Goal: Task Accomplishment & Management: Manage account settings

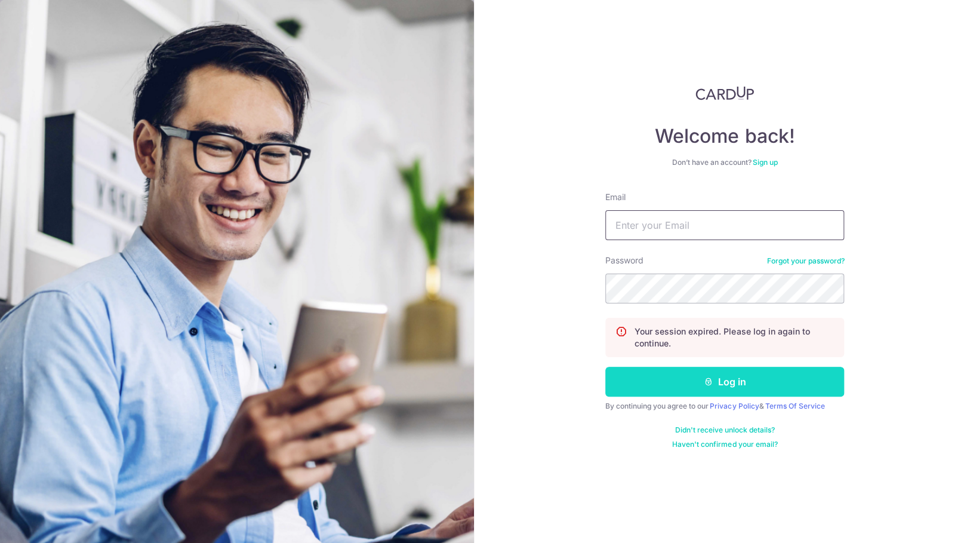
type input "[EMAIL_ADDRESS][DOMAIN_NAME]"
click at [652, 371] on button "Log in" at bounding box center [724, 382] width 239 height 30
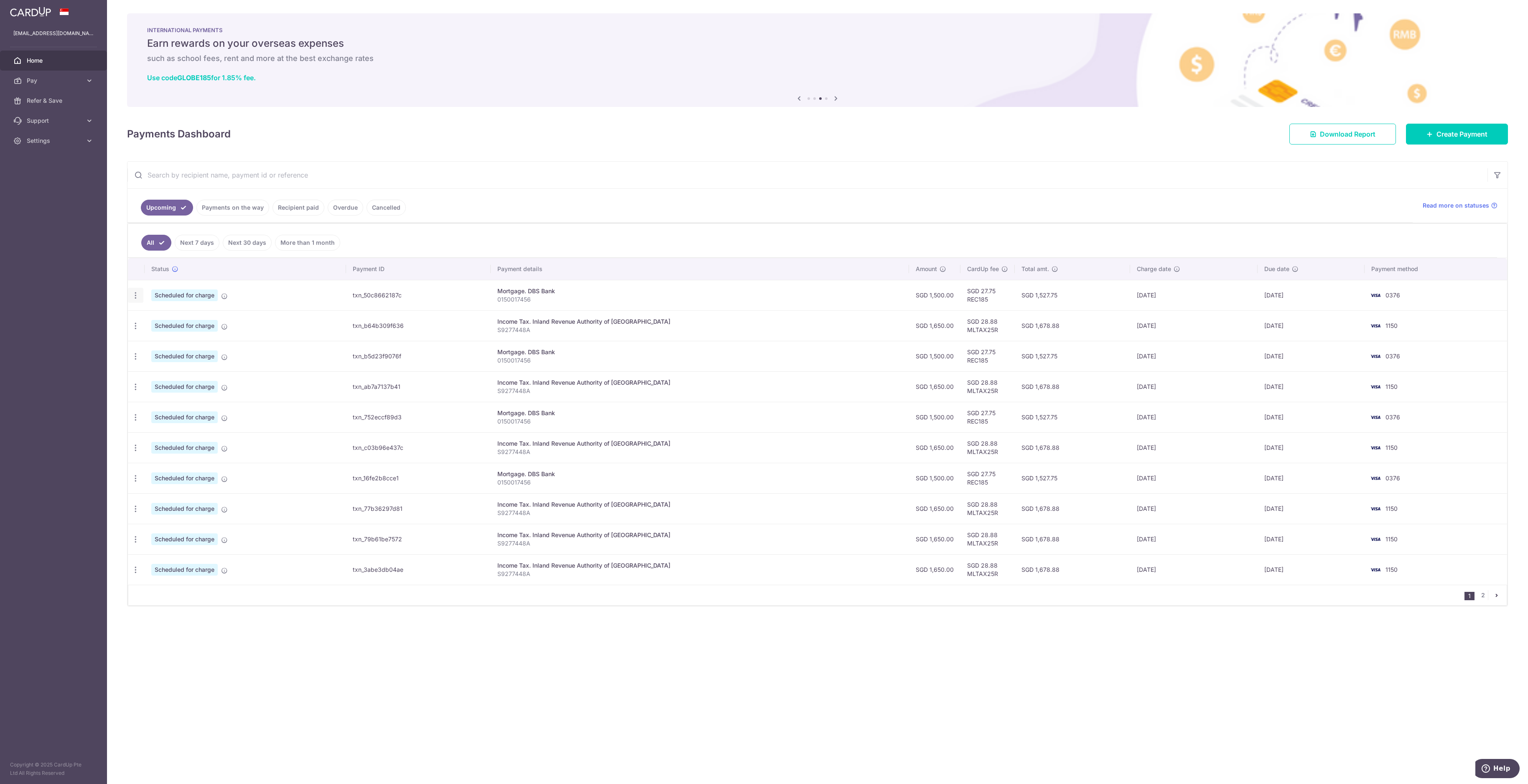
click at [137, 294] on icon "button" at bounding box center [135, 295] width 9 height 9
click at [159, 322] on span "Update payment" at bounding box center [180, 318] width 57 height 10
radio input "true"
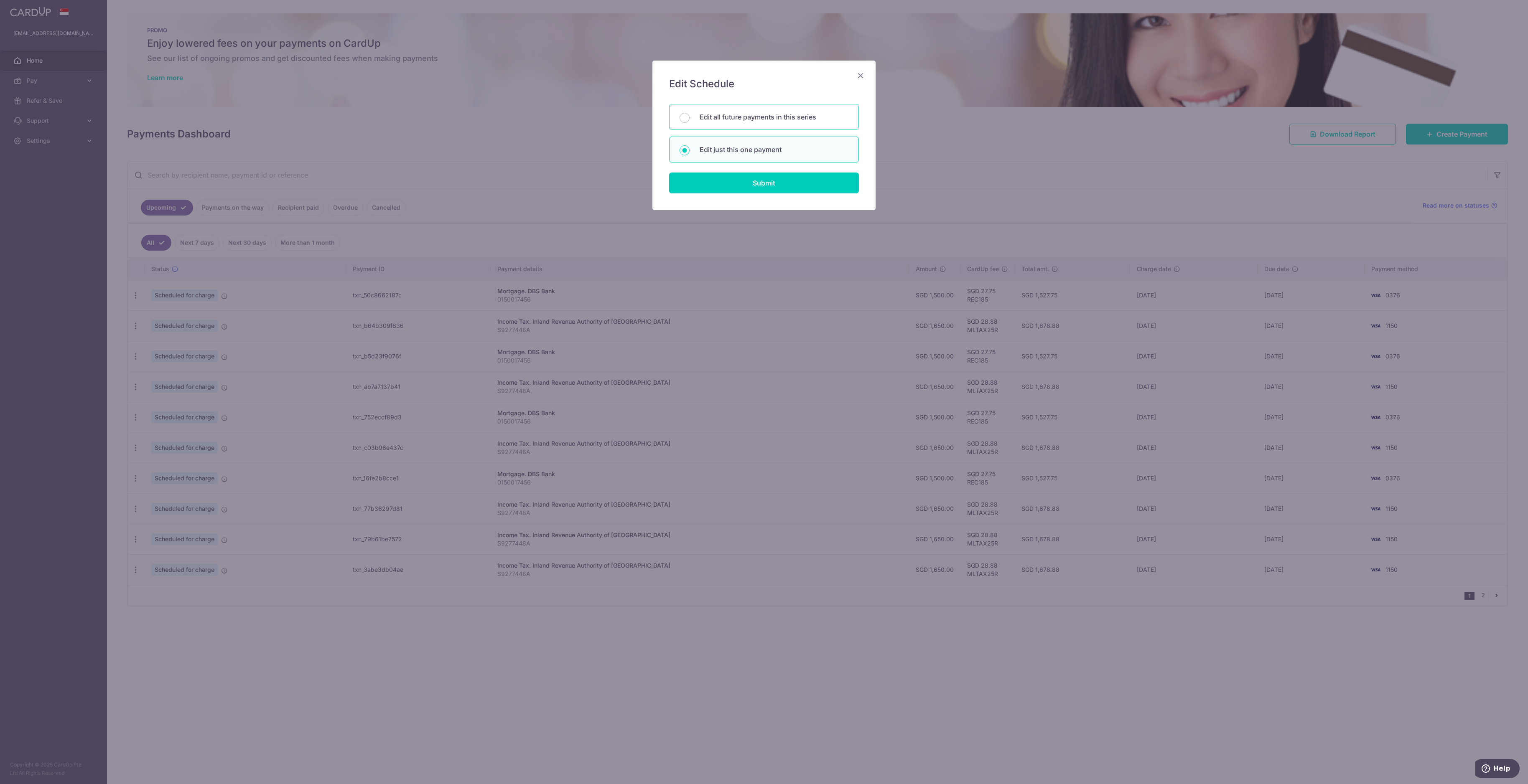
click at [683, 120] on p "Edit all future payments in this series" at bounding box center [774, 117] width 149 height 10
click at [683, 120] on input "Edit all future payments in this series" at bounding box center [685, 118] width 10 height 10
radio input "true"
click at [683, 185] on input "Submit" at bounding box center [764, 183] width 190 height 21
radio input "true"
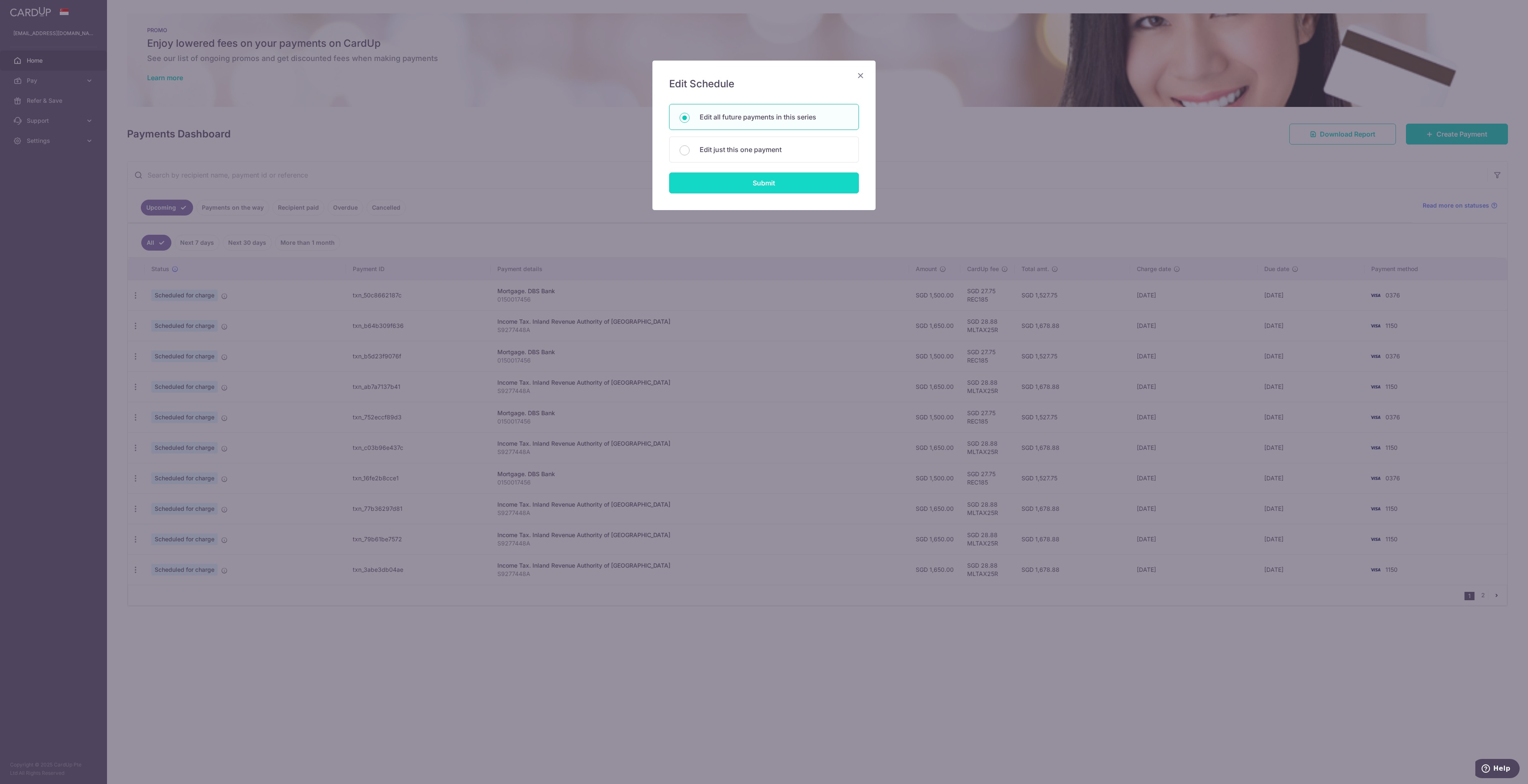
type input "1,500.00"
type input "0150017456"
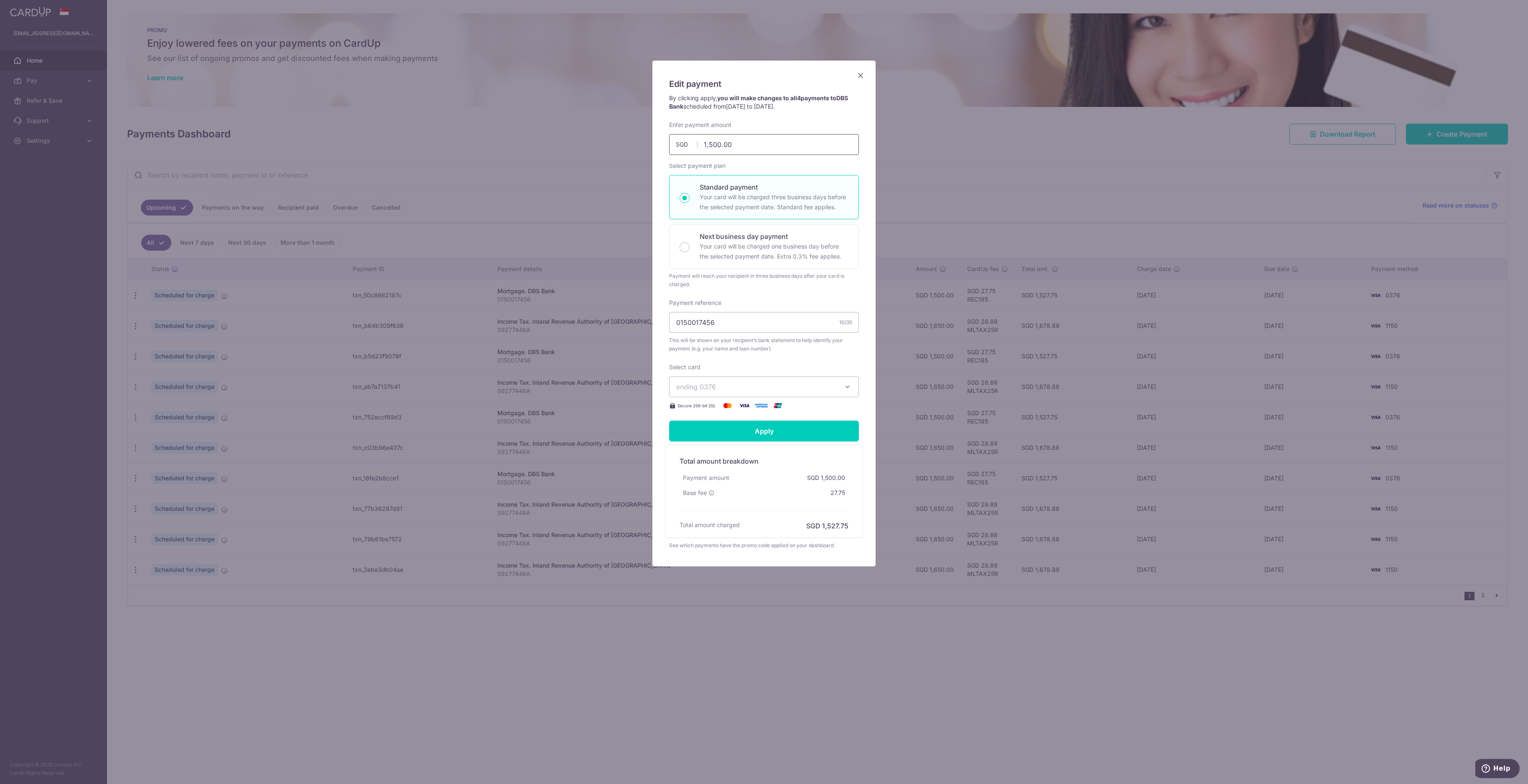
click at [683, 143] on input "1,500.00" at bounding box center [764, 145] width 190 height 21
drag, startPoint x: 719, startPoint y: 145, endPoint x: 693, endPoint y: 141, distance: 26.3
click at [683, 141] on div "1,500.00 1500.00 SGD" at bounding box center [764, 145] width 190 height 21
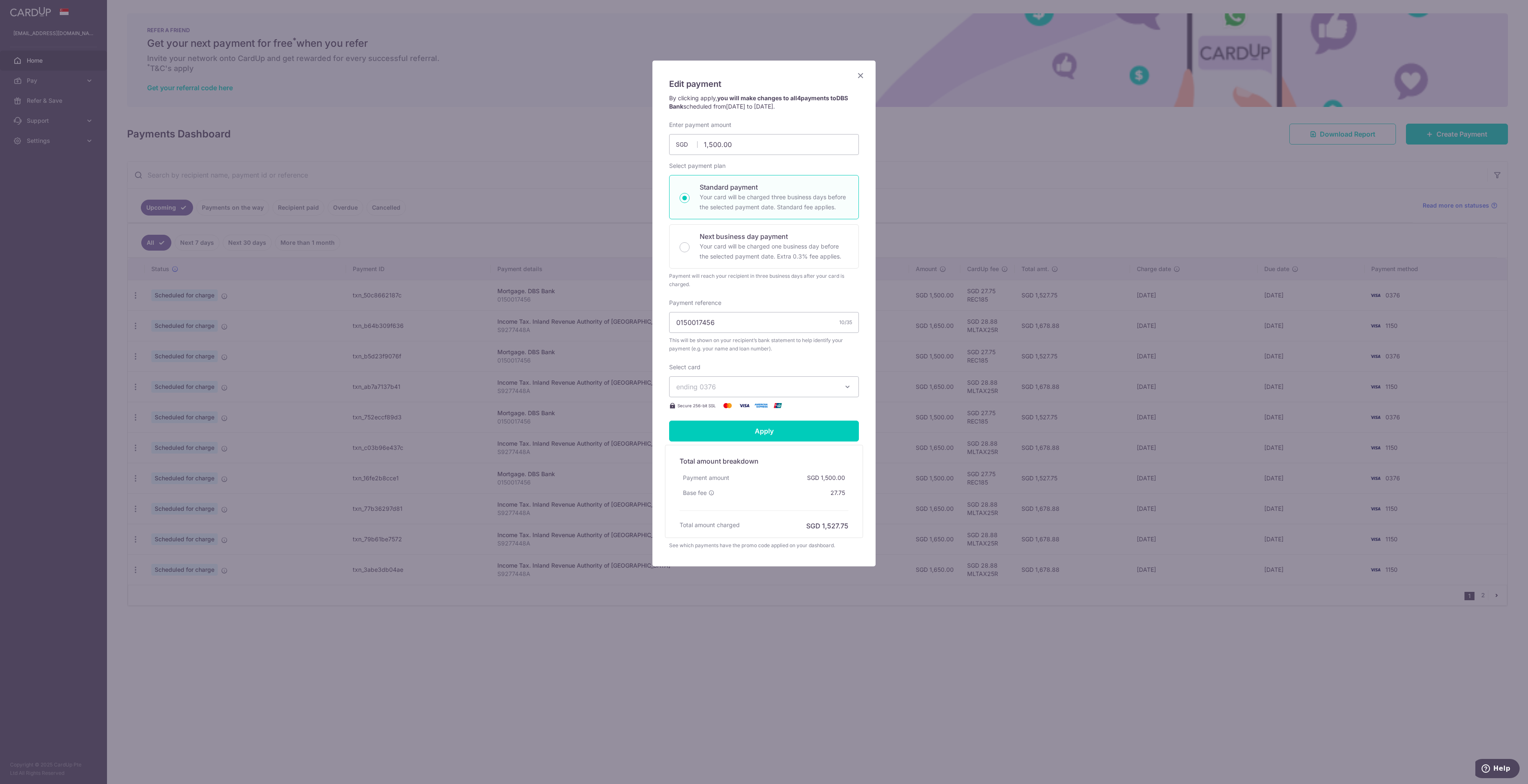
type input "1,500.00"
click at [683, 74] on icon "Close" at bounding box center [861, 75] width 10 height 10
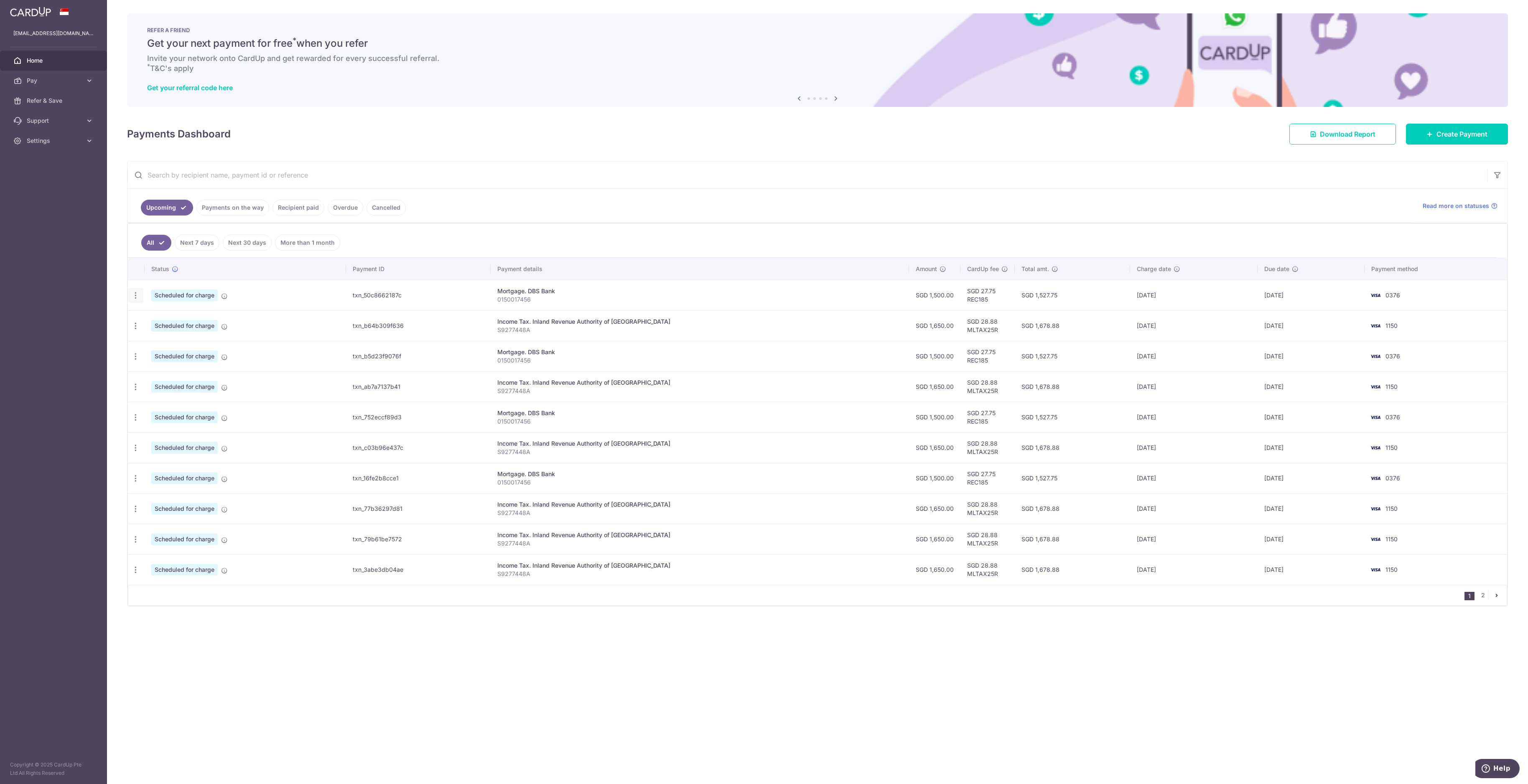
click at [130, 293] on div "Update payment Cancel payment" at bounding box center [136, 295] width 15 height 15
click at [132, 296] on icon "button" at bounding box center [135, 295] width 9 height 9
click at [169, 316] on span "Update payment" at bounding box center [180, 318] width 57 height 10
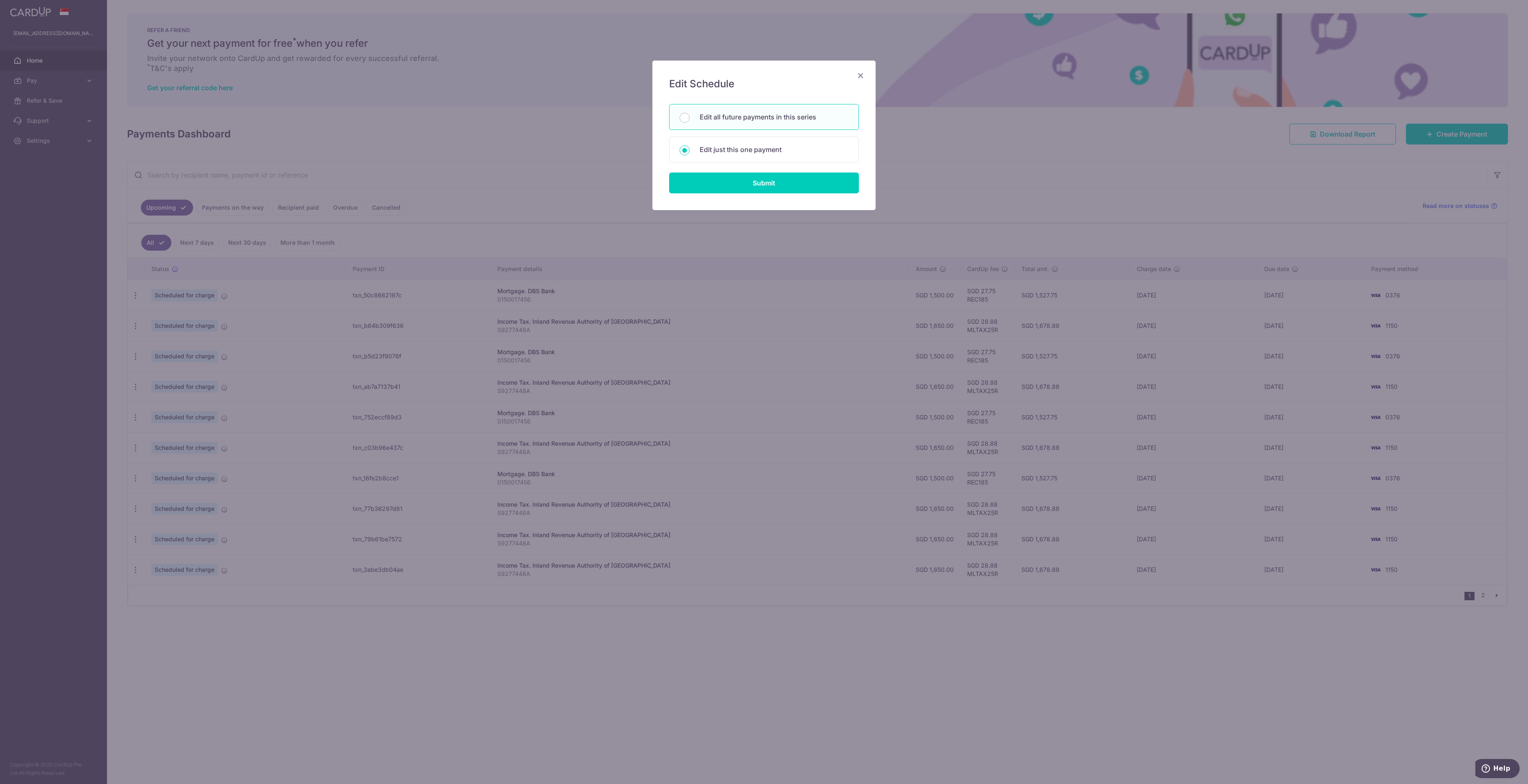
click at [683, 115] on p "Edit all future payments in this series" at bounding box center [774, 117] width 149 height 10
click at [683, 115] on input "Edit all future payments in this series" at bounding box center [685, 118] width 10 height 10
radio input "true"
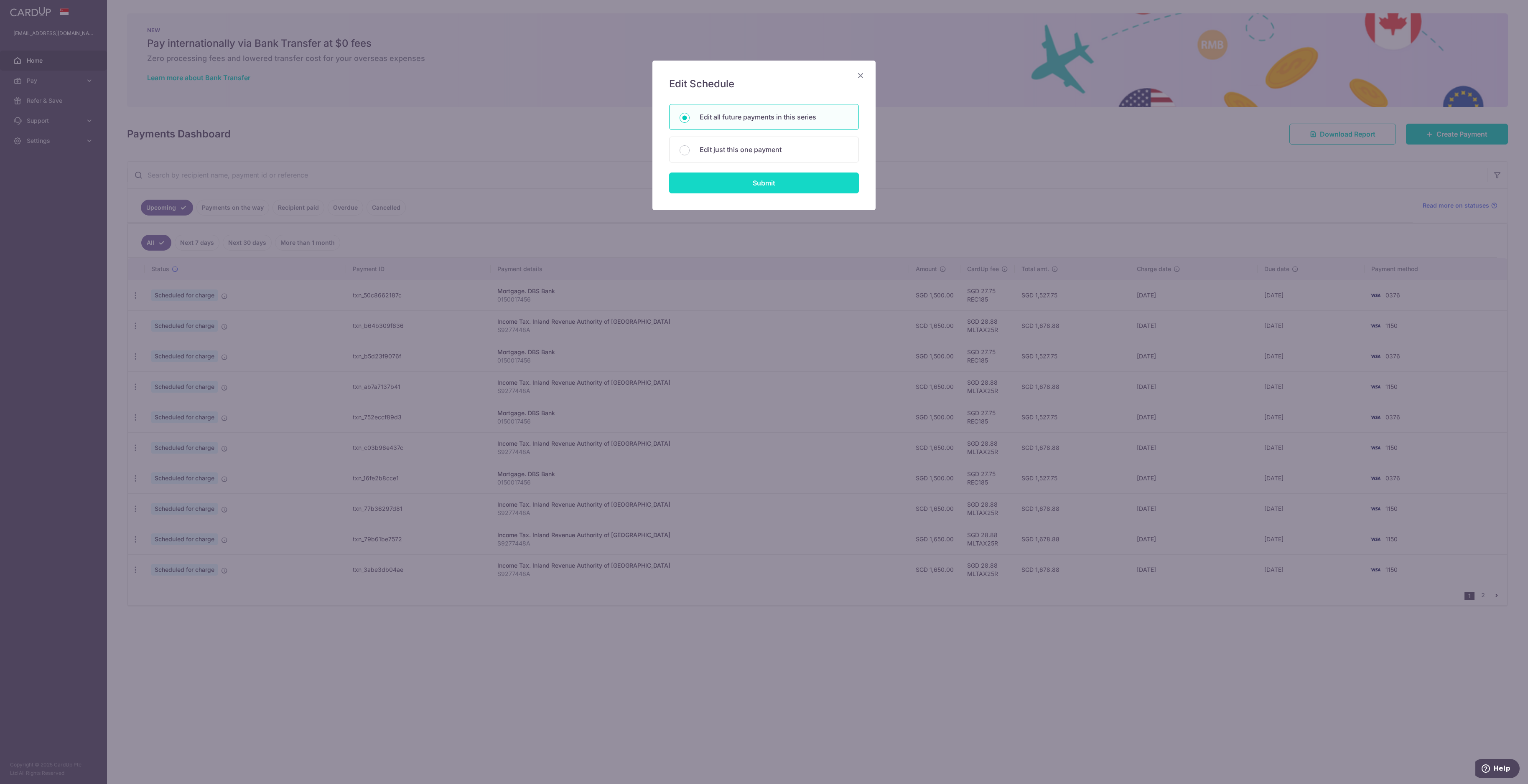
click at [683, 187] on input "Submit" at bounding box center [764, 183] width 190 height 21
radio input "true"
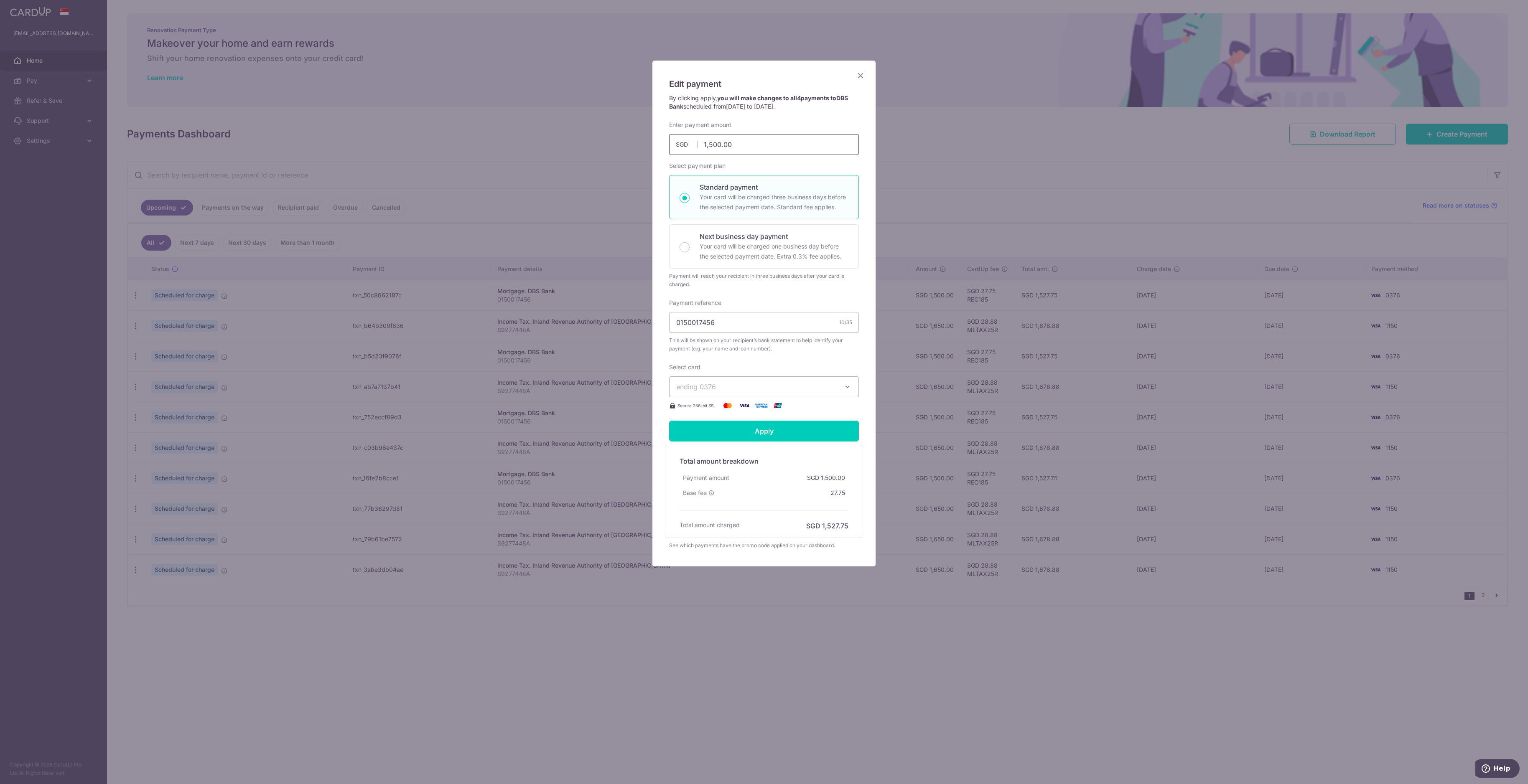
drag, startPoint x: 713, startPoint y: 141, endPoint x: 695, endPoint y: 143, distance: 18.1
click at [683, 143] on div "1,500.00 1500.00 SGD" at bounding box center [764, 145] width 190 height 21
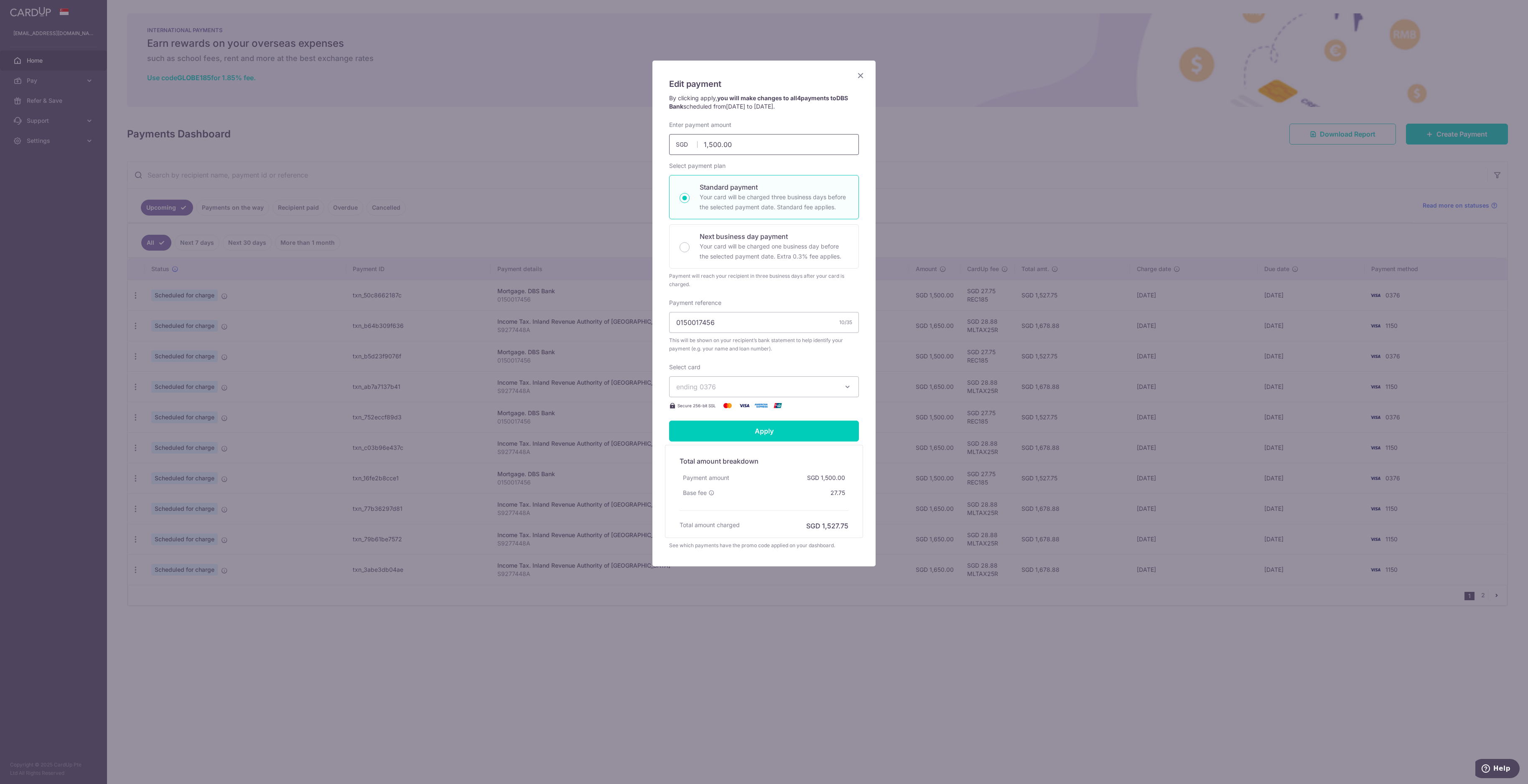
click at [683, 144] on input "1,500.00" at bounding box center [764, 145] width 190 height 21
drag, startPoint x: 734, startPoint y: 145, endPoint x: 674, endPoint y: 146, distance: 60.0
click at [674, 146] on input "1,500.00" at bounding box center [764, 145] width 190 height 21
type input "2,900.00"
click at [683, 172] on div "Select payment plan Standard payment Your card will be charged three business d…" at bounding box center [764, 225] width 190 height 127
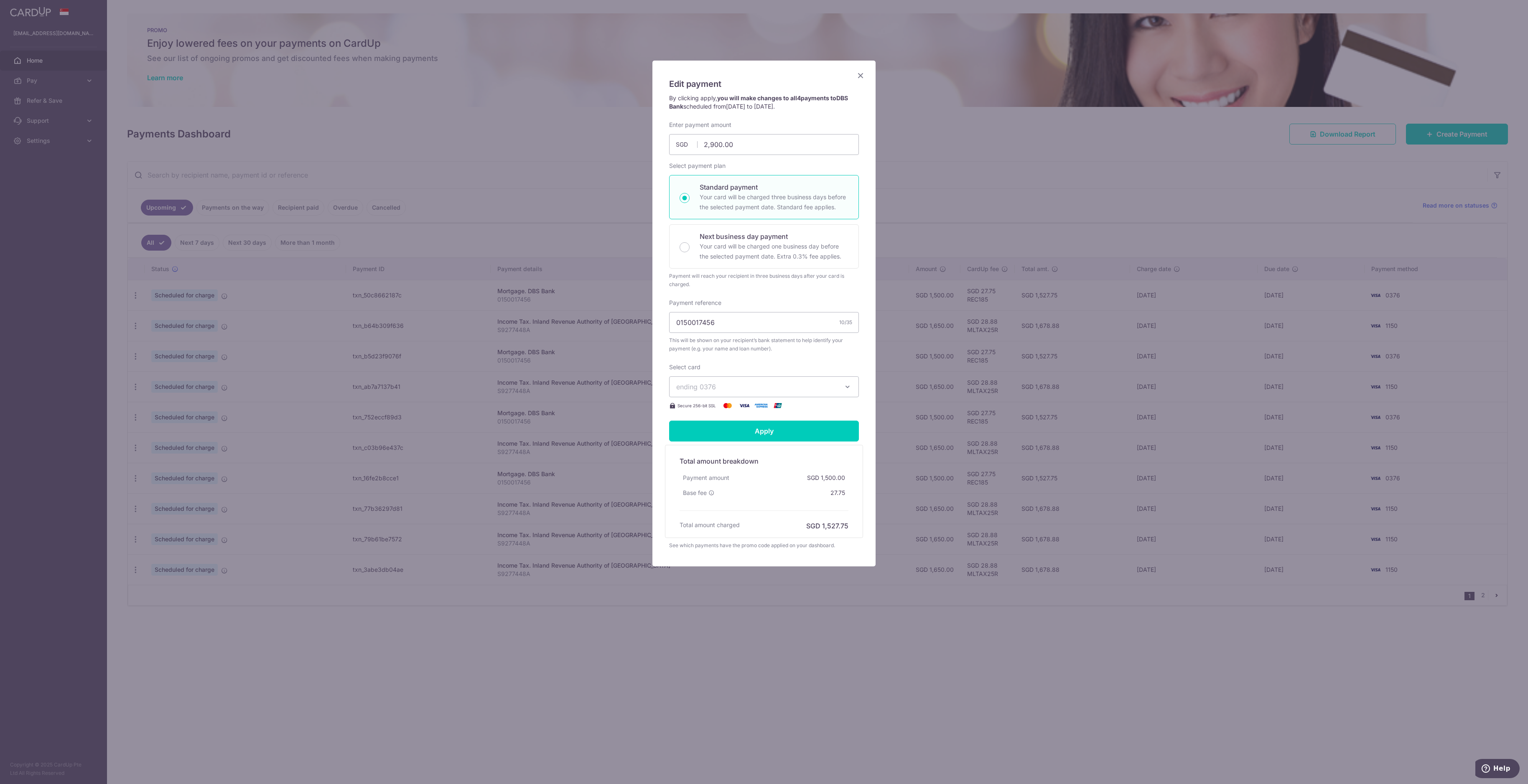
click at [683, 379] on span "ending 0376" at bounding box center [756, 387] width 160 height 10
click at [683, 365] on div "Select card ending 0376 **** 4887 **** 1150 **** 0376 Secure 256-bit SSL" at bounding box center [764, 387] width 190 height 48
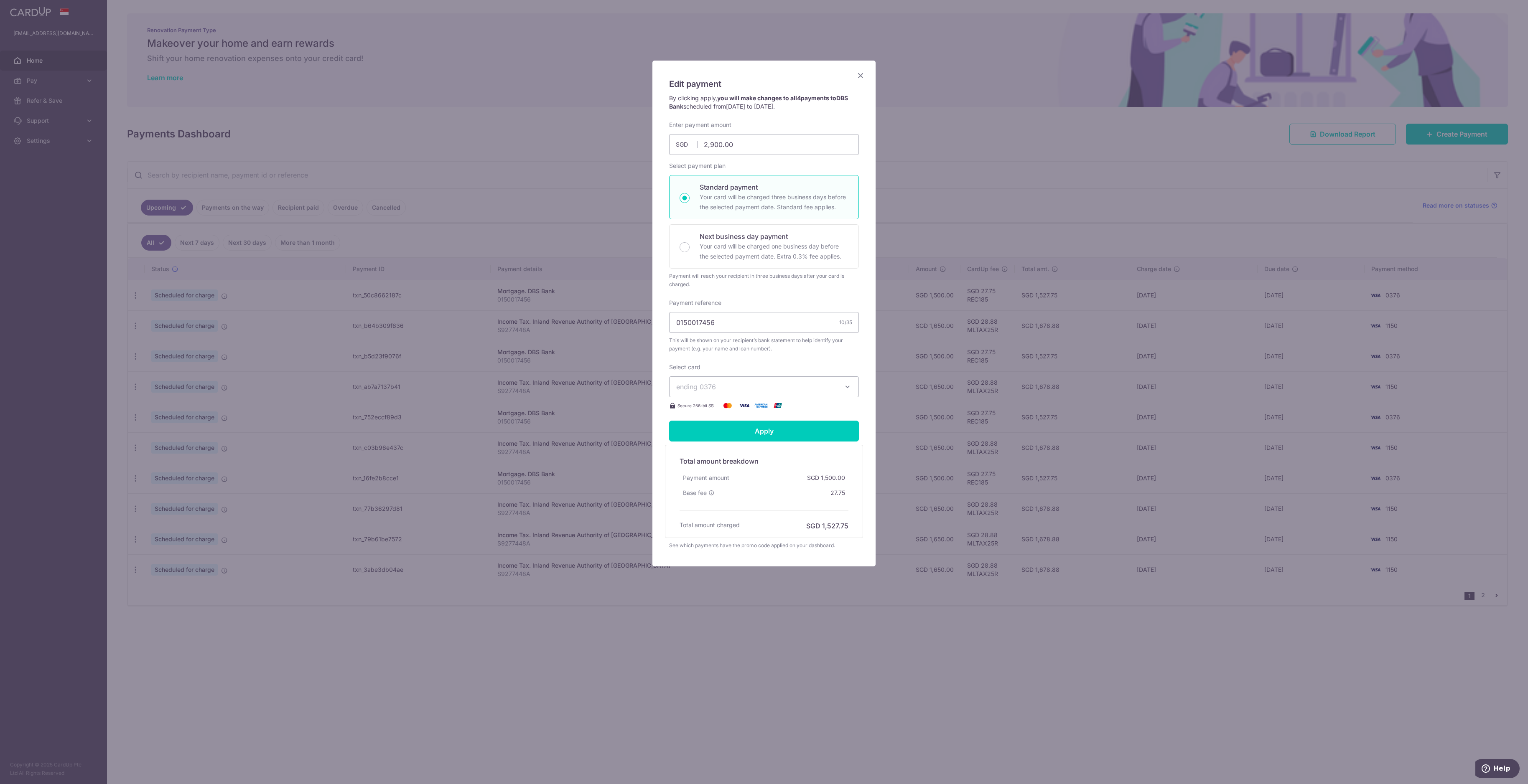
click at [683, 222] on div "Edit payment By clicking apply, you will make changes to all 4 payments to DBS …" at bounding box center [764, 392] width 1528 height 784
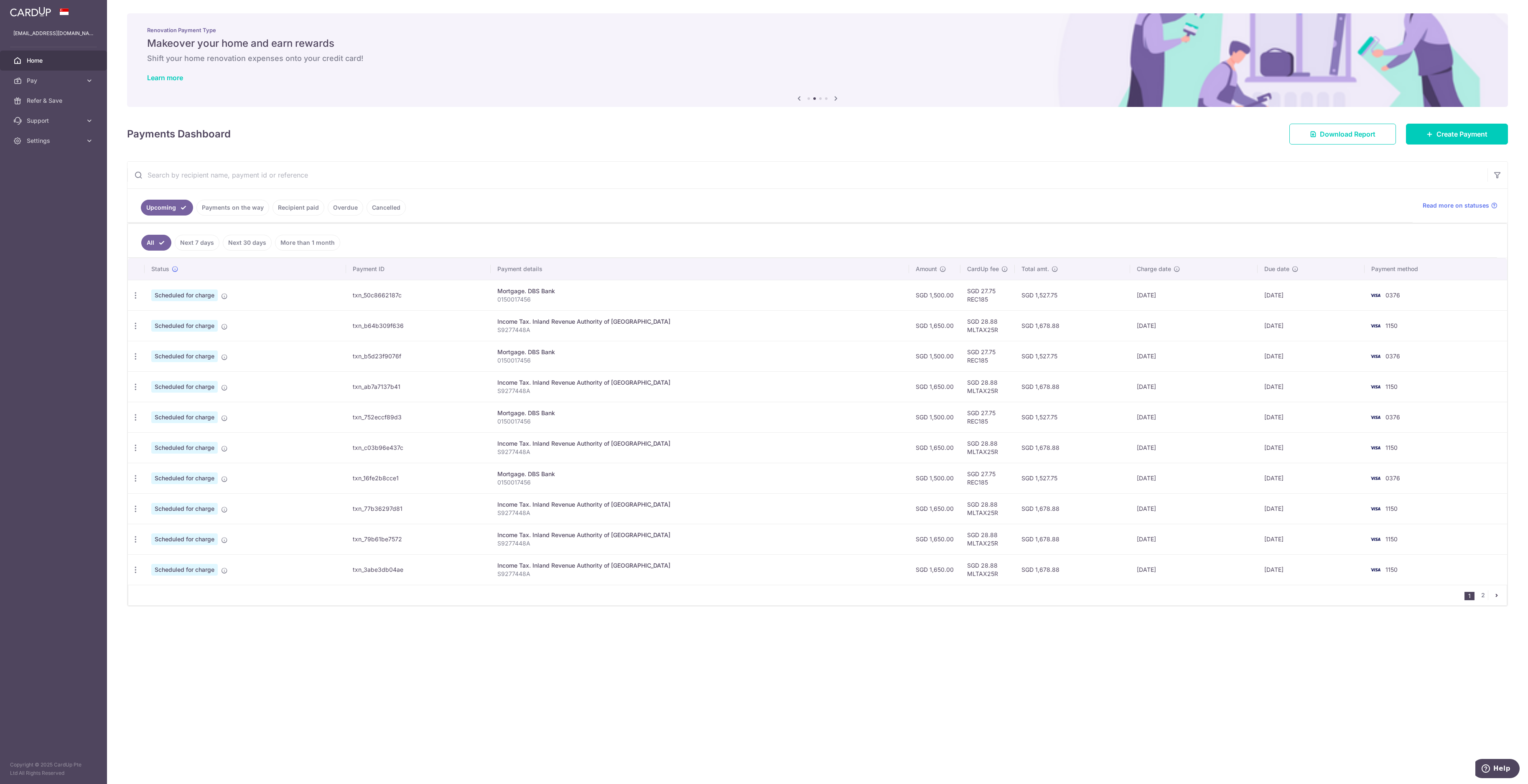
click at [223, 209] on link "Payments on the way" at bounding box center [233, 207] width 73 height 16
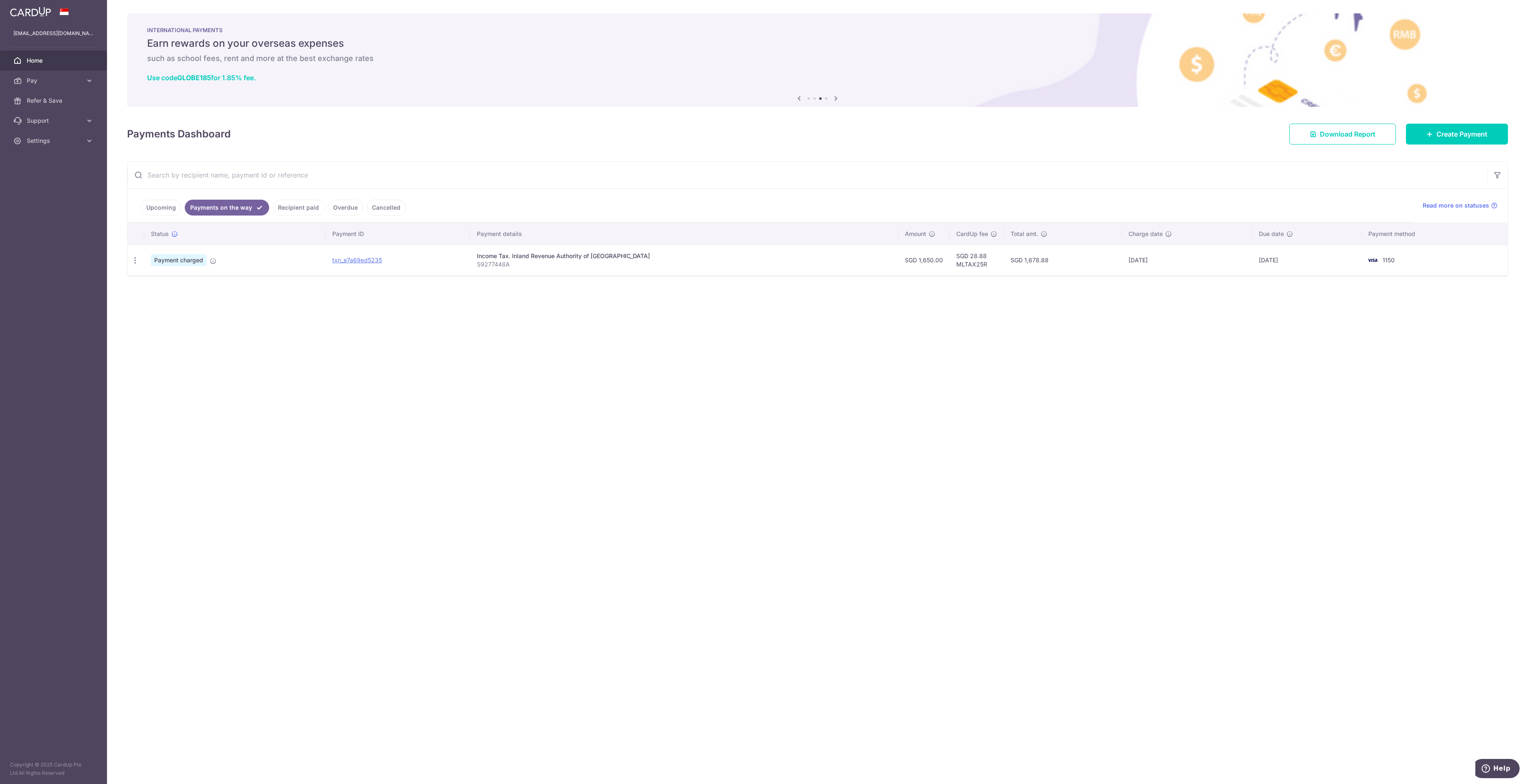
click at [287, 205] on link "Recipient paid" at bounding box center [298, 207] width 52 height 16
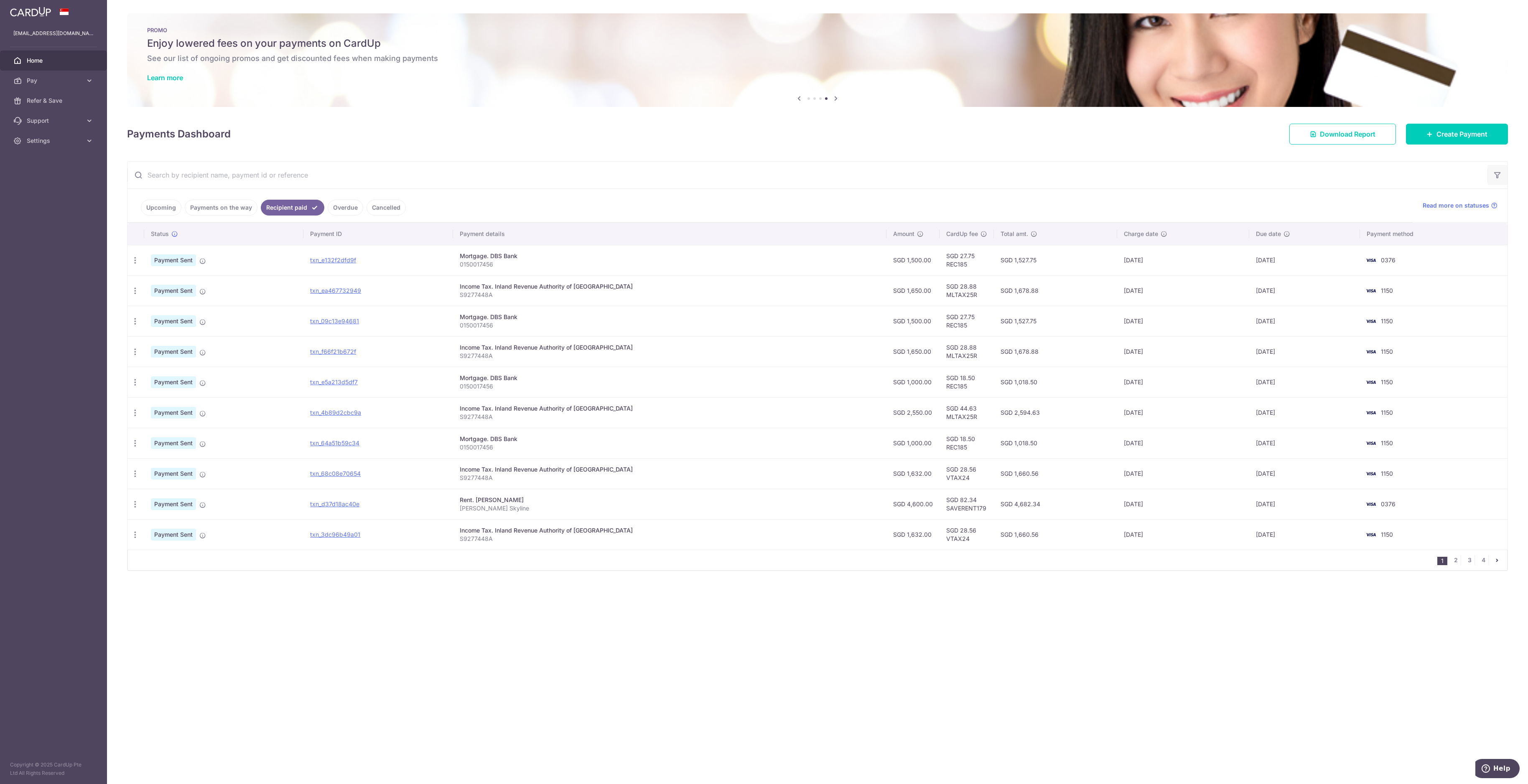
click at [683, 176] on icon "button" at bounding box center [1498, 175] width 8 height 8
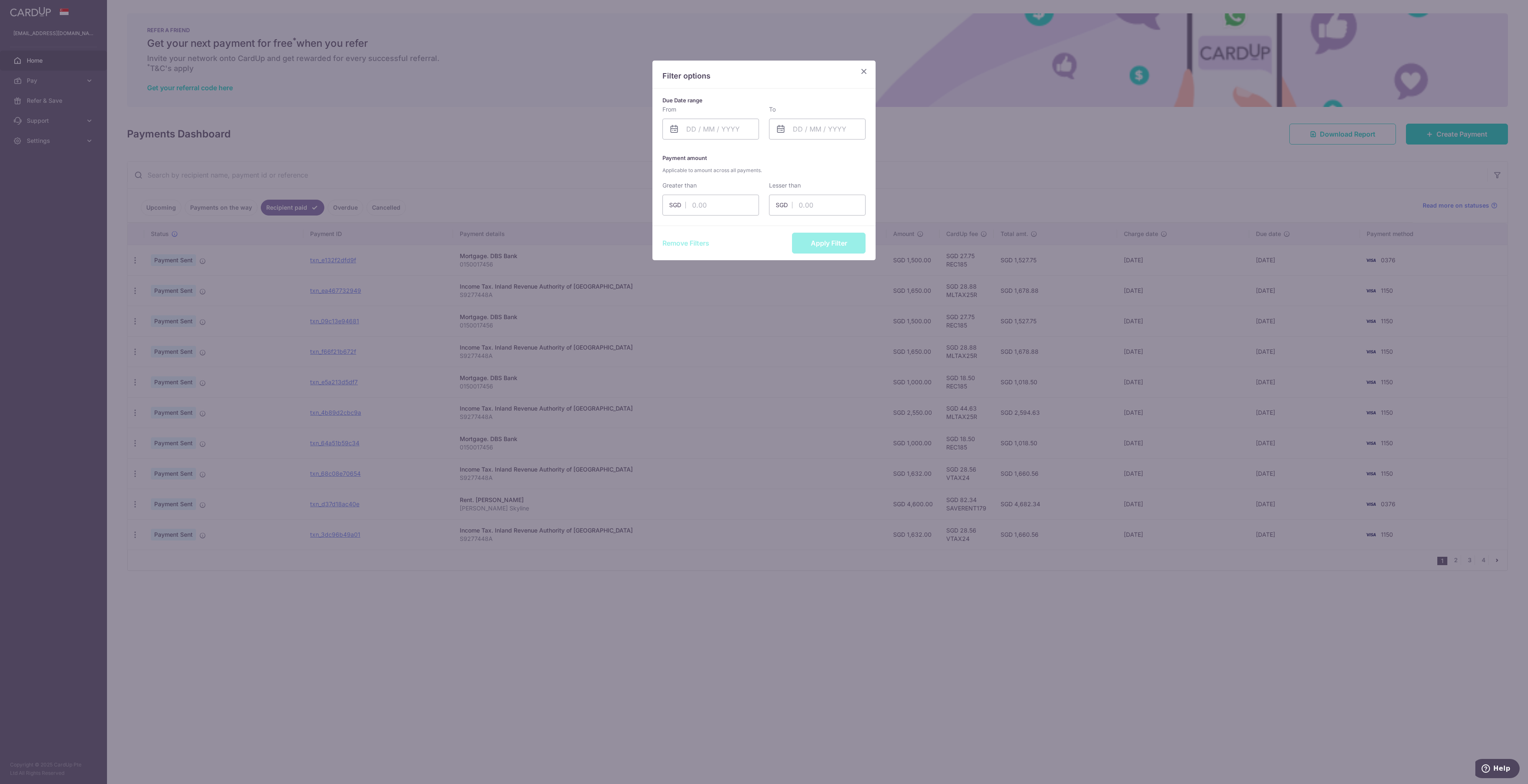
click at [683, 68] on icon "Close" at bounding box center [864, 71] width 10 height 10
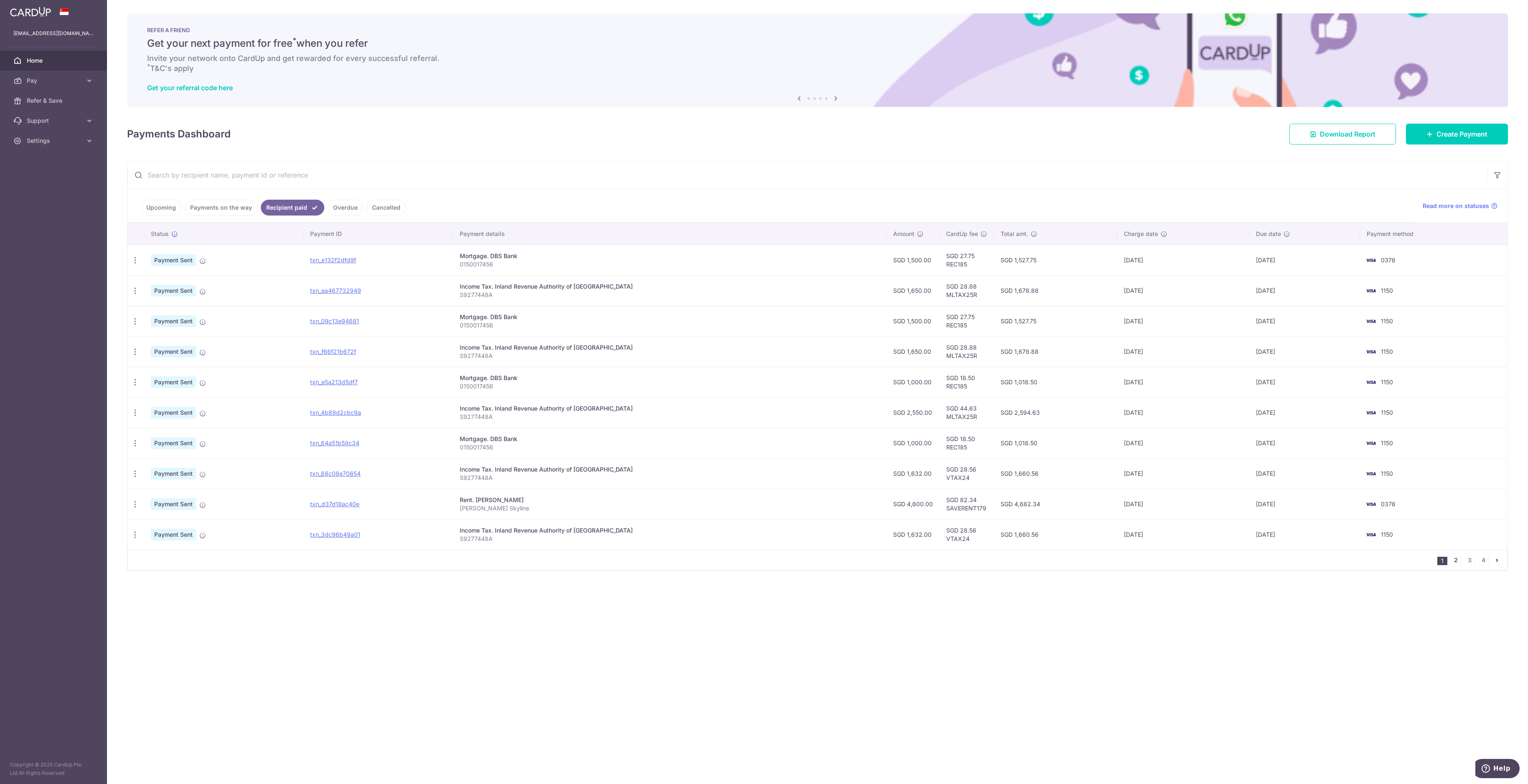
click at [683, 379] on link "2" at bounding box center [1456, 560] width 10 height 10
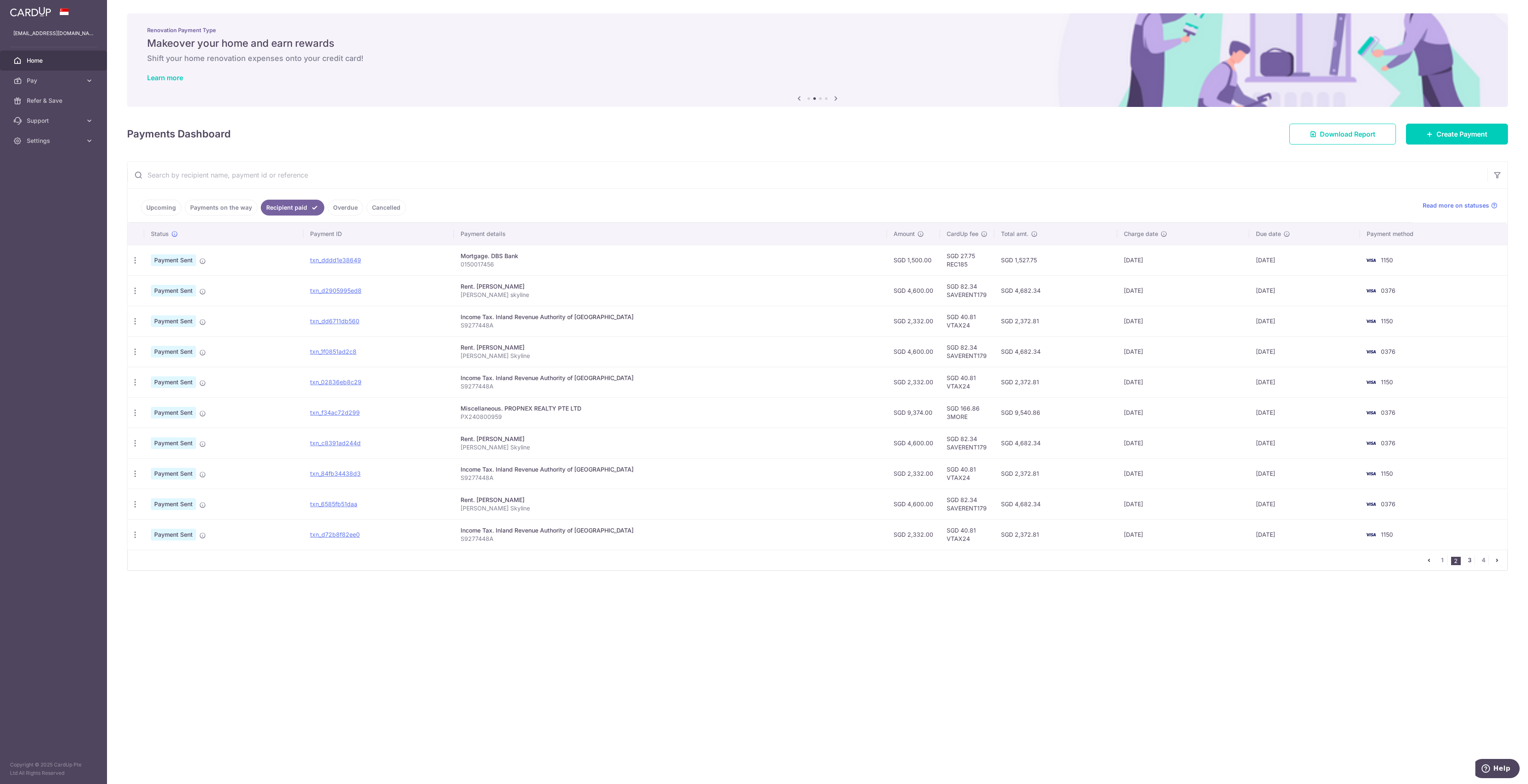
click at [683, 379] on link "3" at bounding box center [1470, 560] width 10 height 10
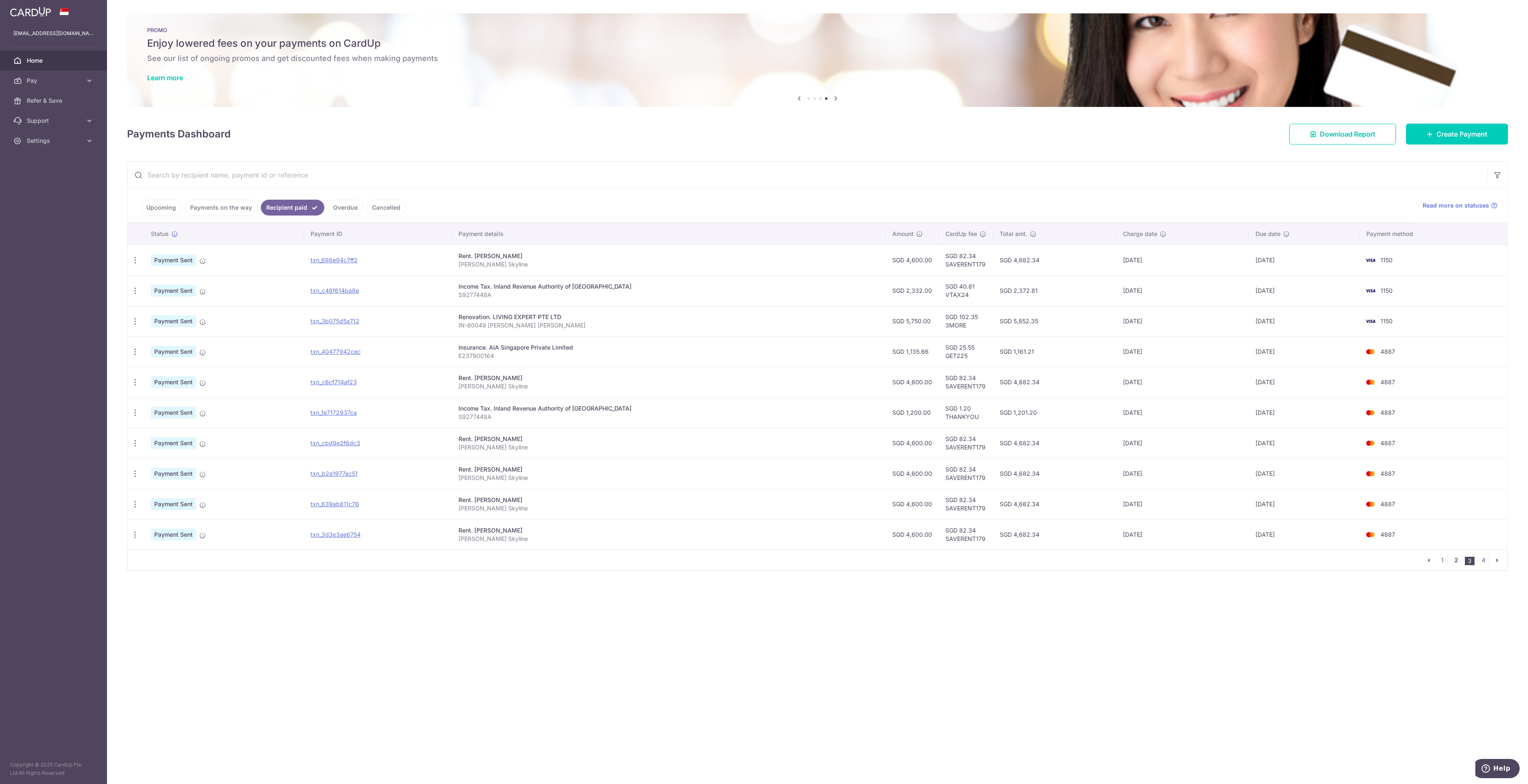
click at [683, 379] on link "2" at bounding box center [1456, 560] width 10 height 10
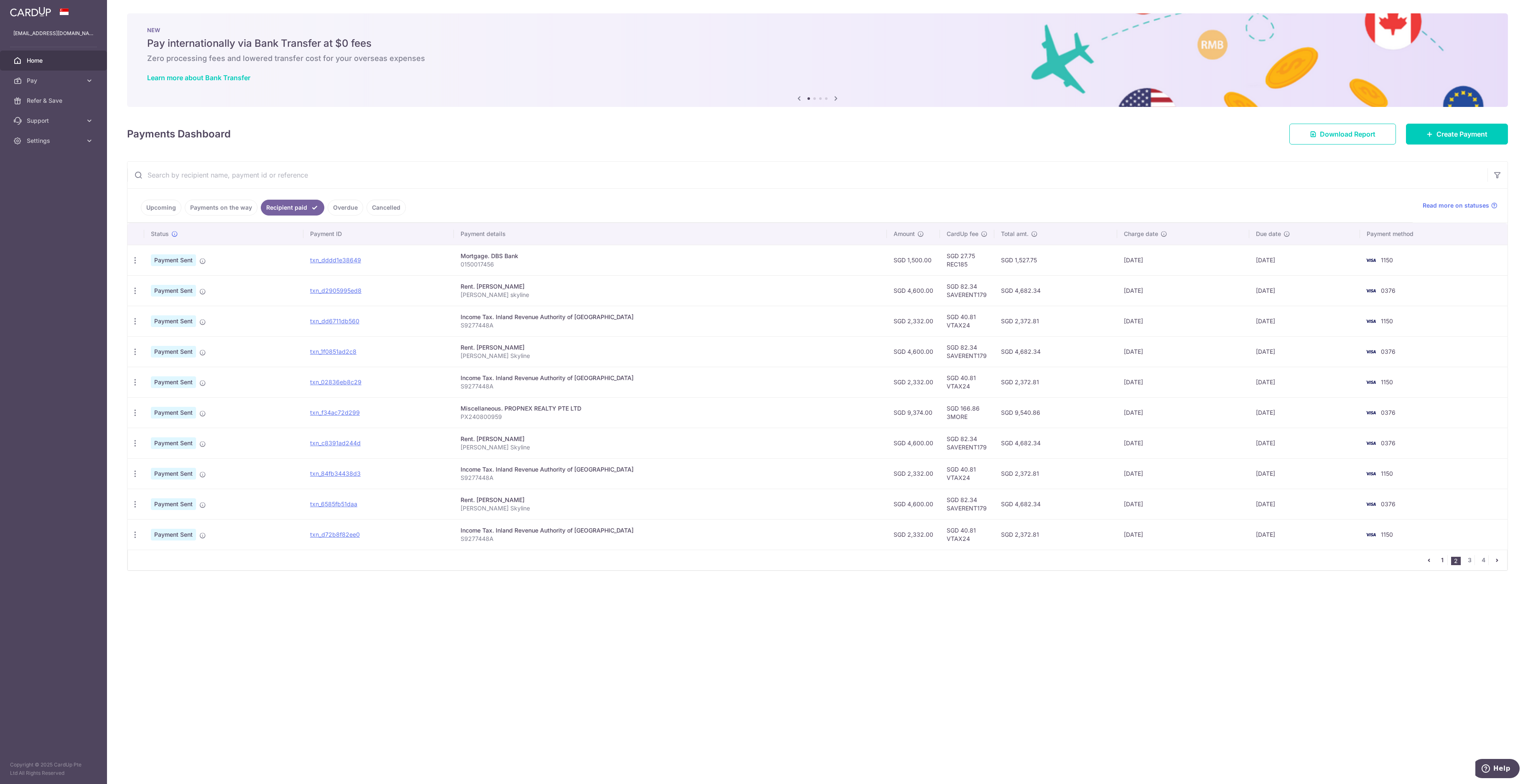
click at [683, 379] on link "1" at bounding box center [1443, 560] width 10 height 10
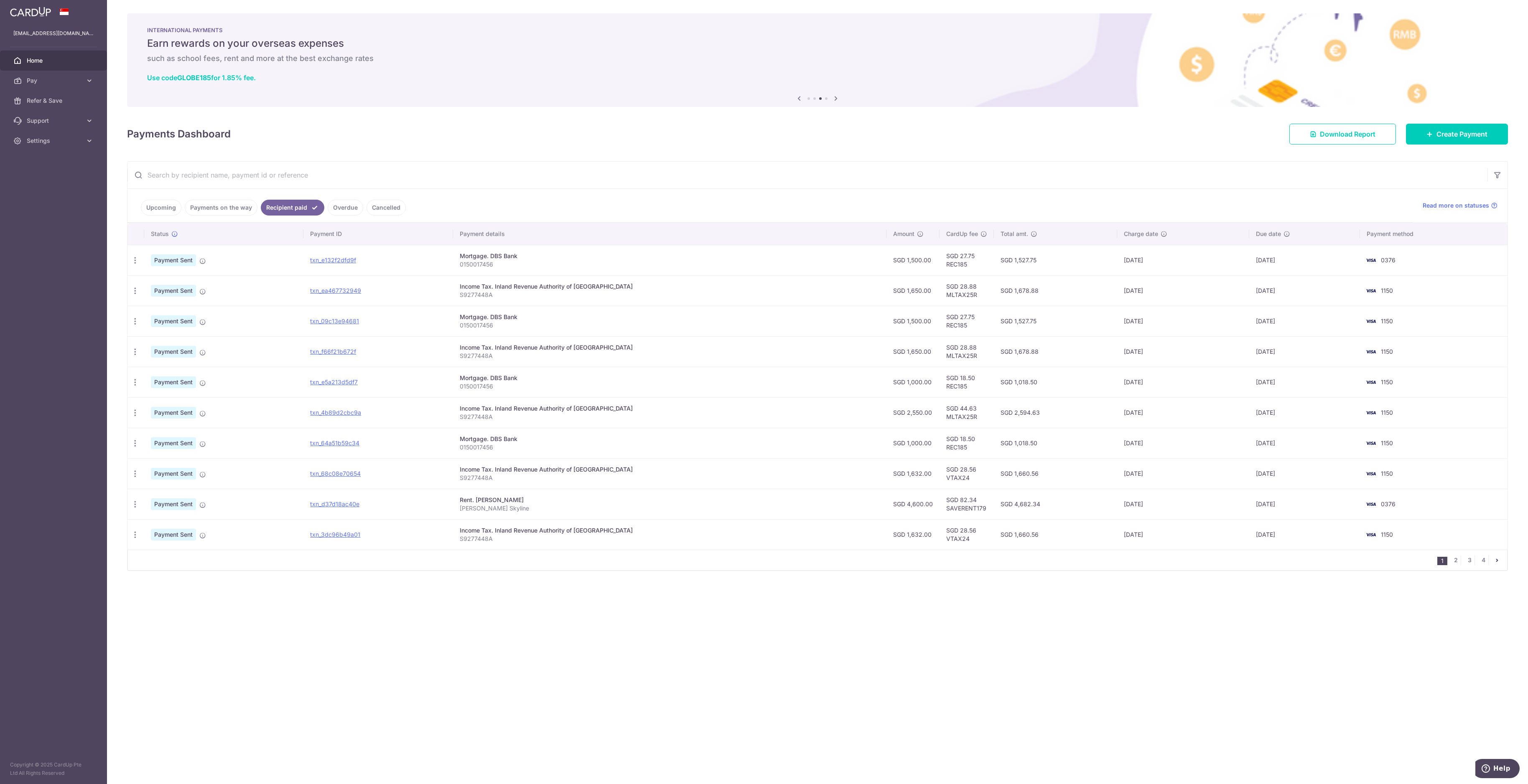
click at [683, 97] on icon at bounding box center [836, 98] width 10 height 10
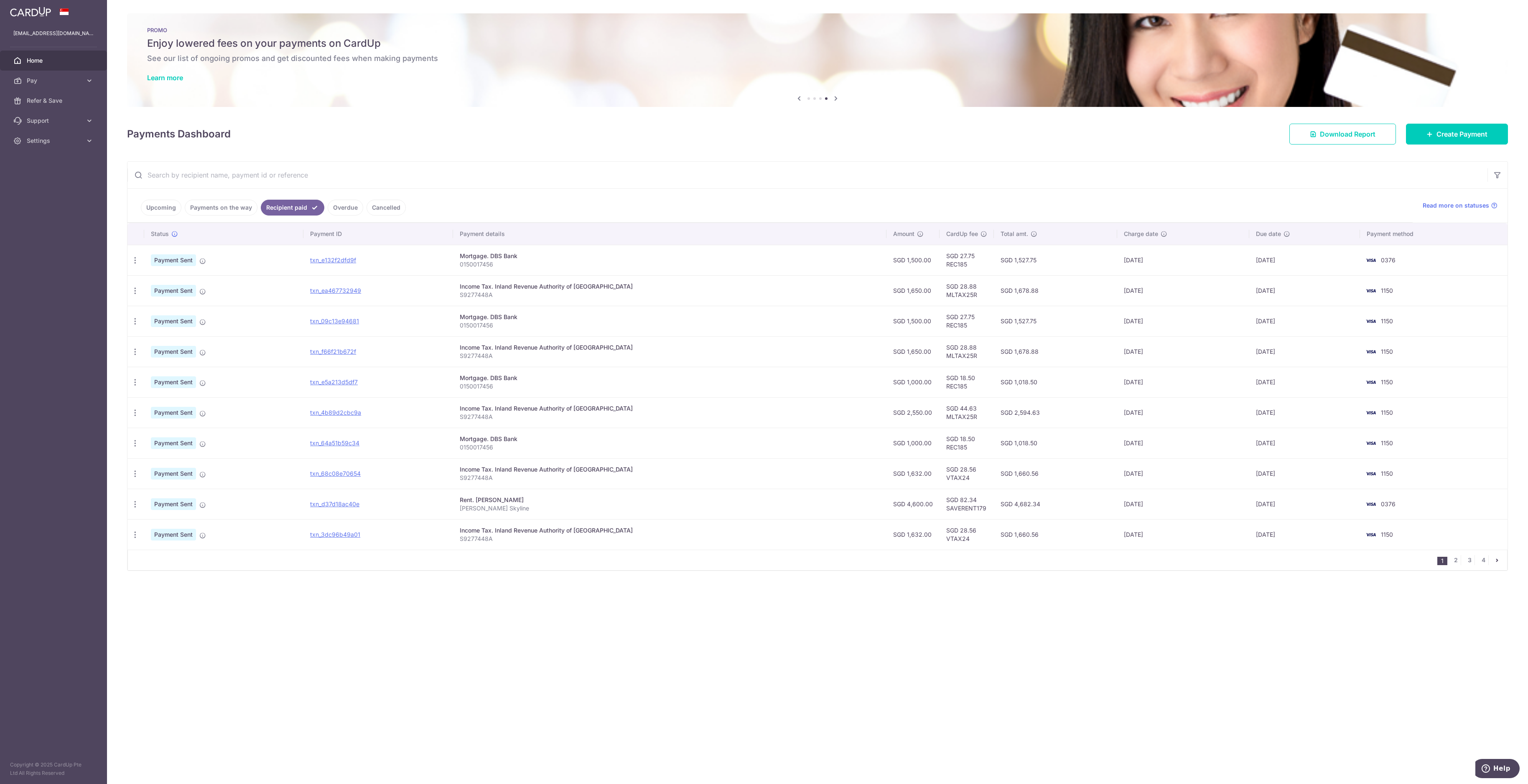
click at [683, 97] on icon at bounding box center [836, 98] width 10 height 10
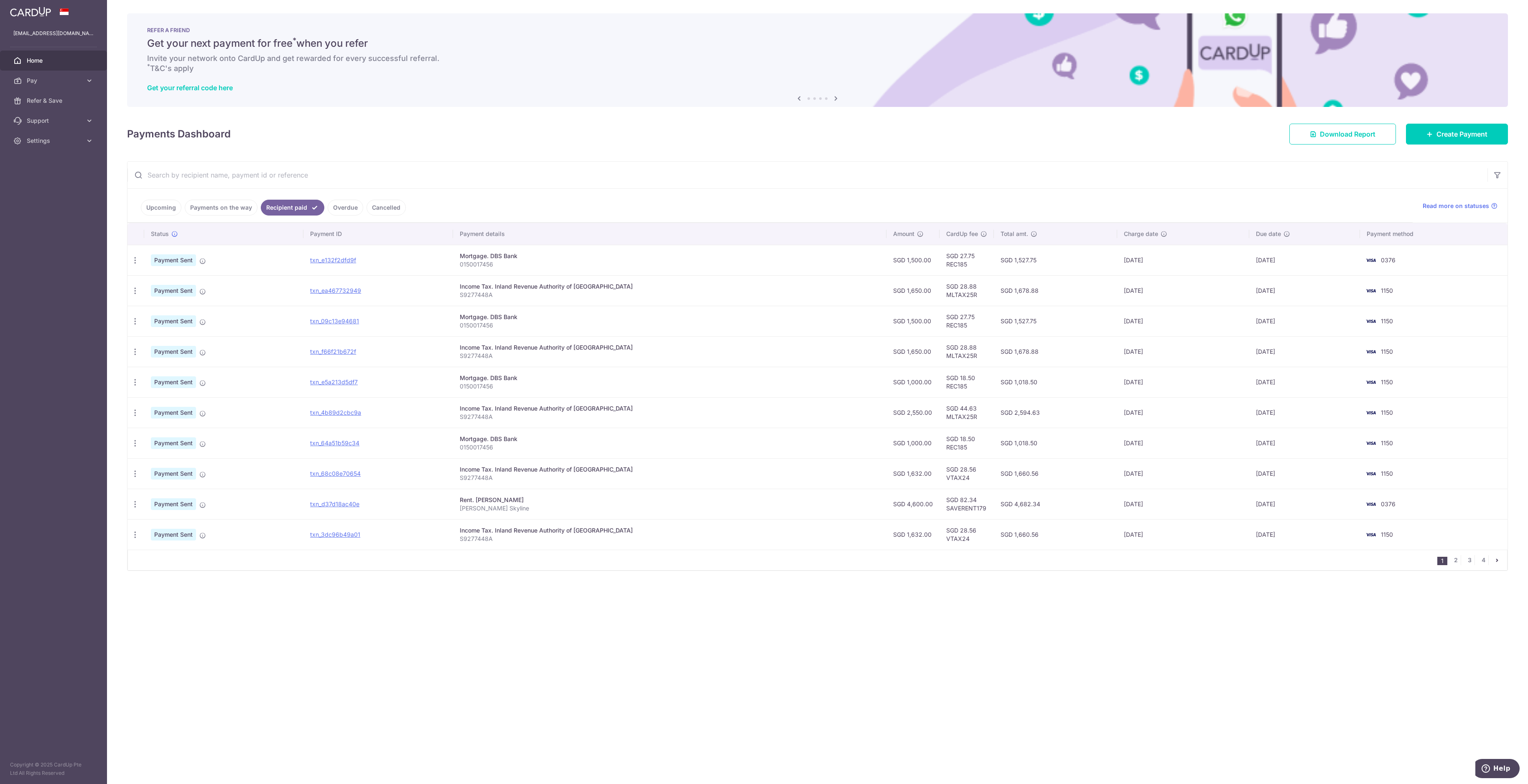
click at [683, 101] on icon at bounding box center [799, 98] width 10 height 10
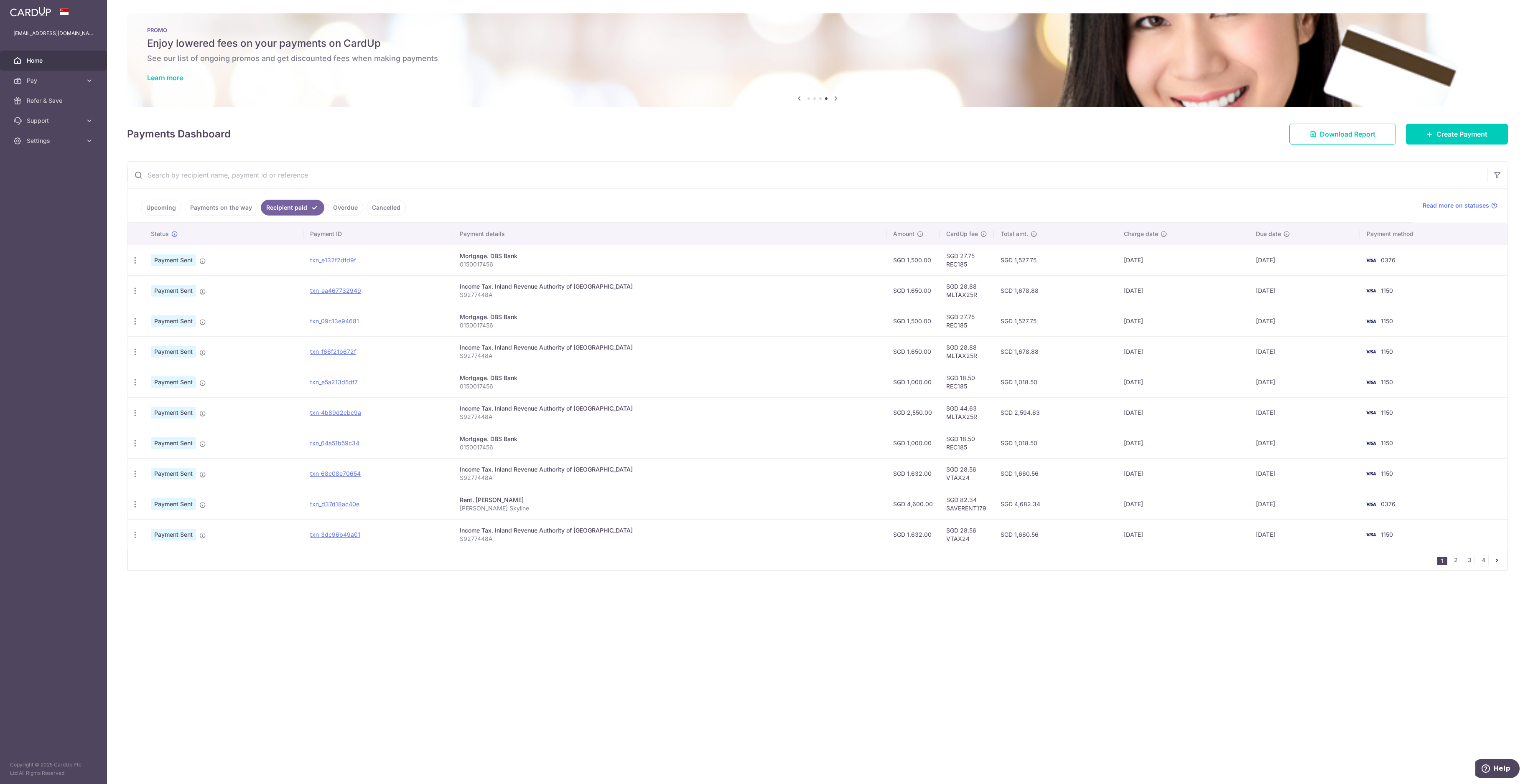
click at [683, 98] on icon at bounding box center [836, 98] width 10 height 10
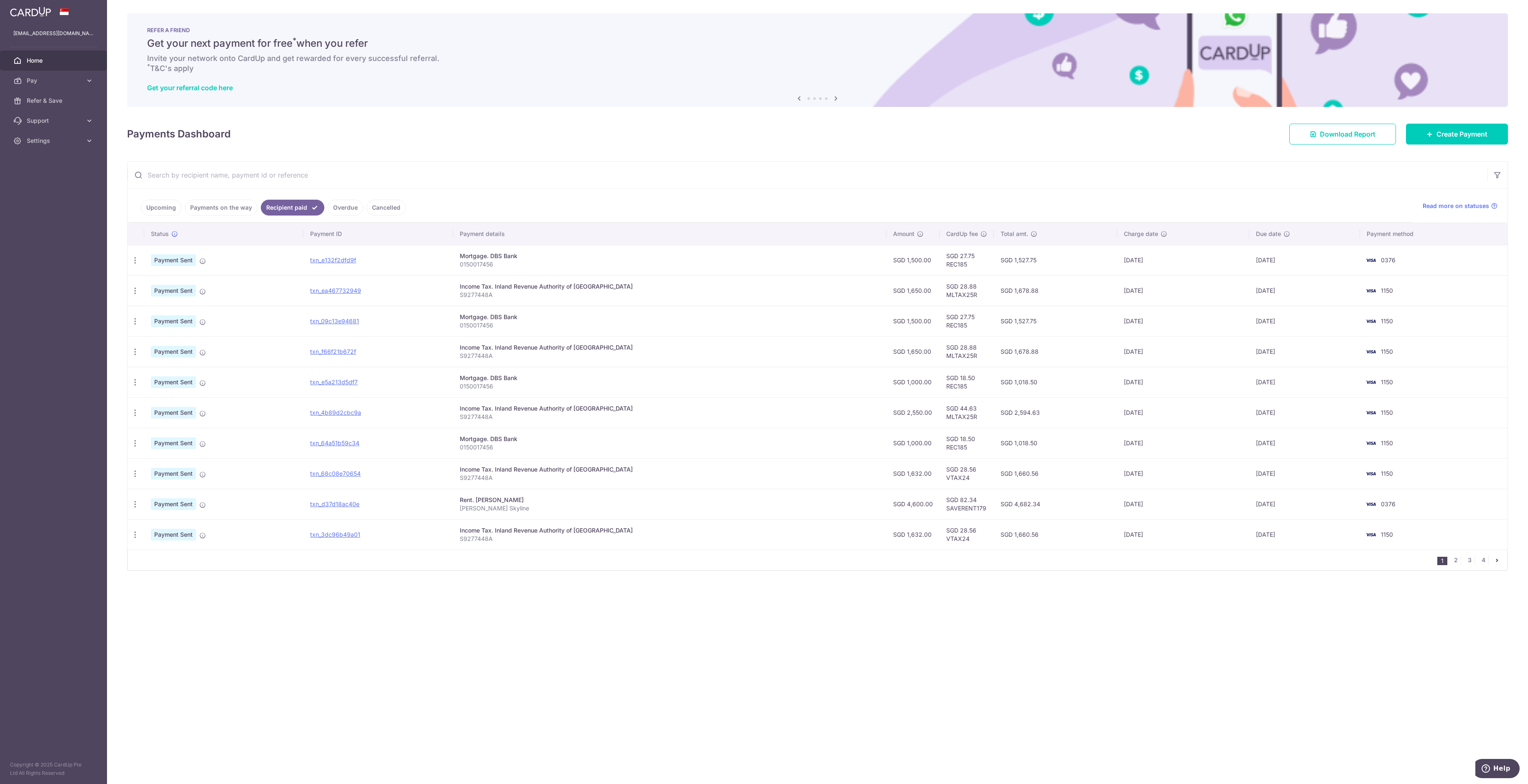
click at [683, 98] on icon at bounding box center [836, 98] width 10 height 10
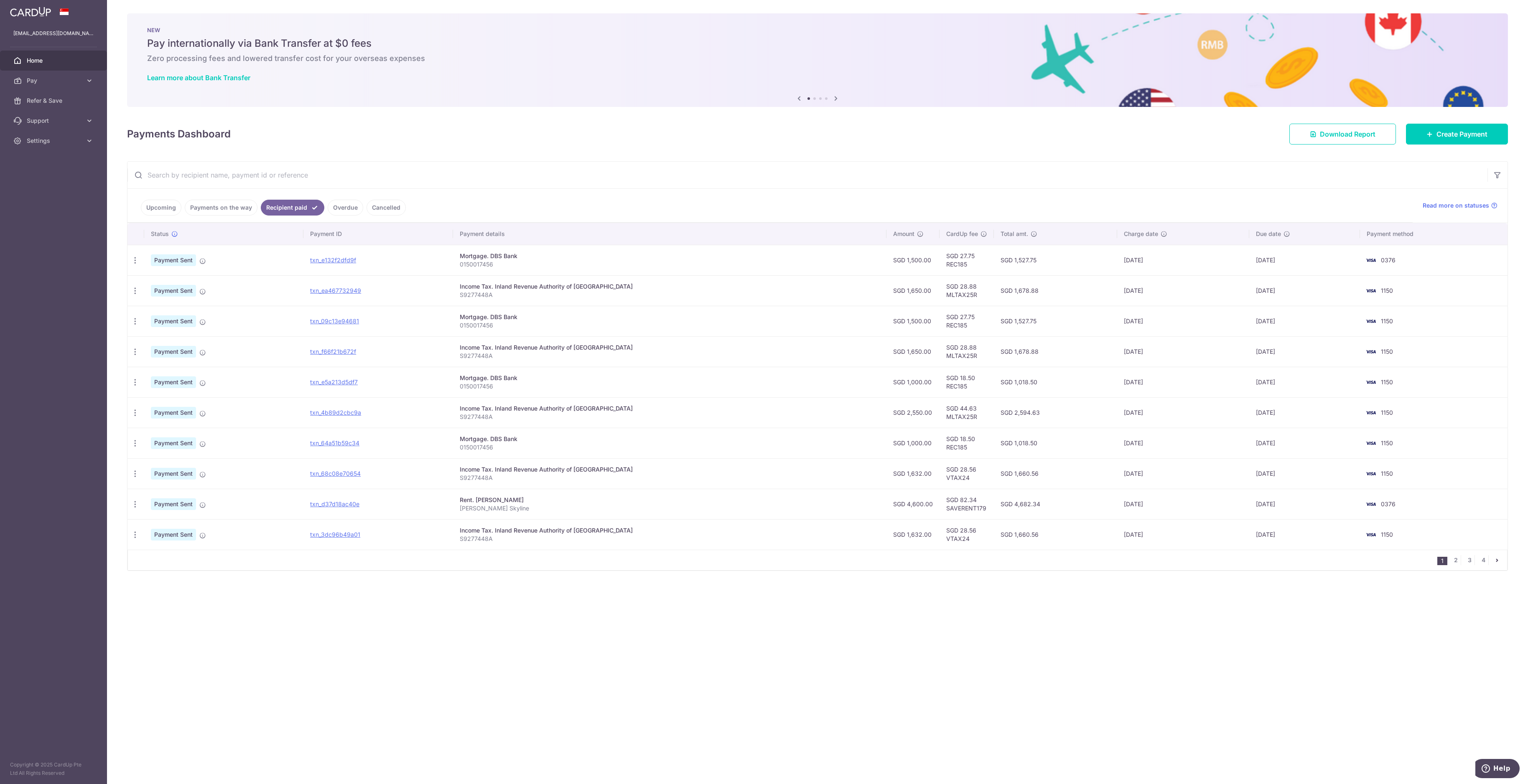
click at [683, 98] on icon at bounding box center [836, 98] width 10 height 10
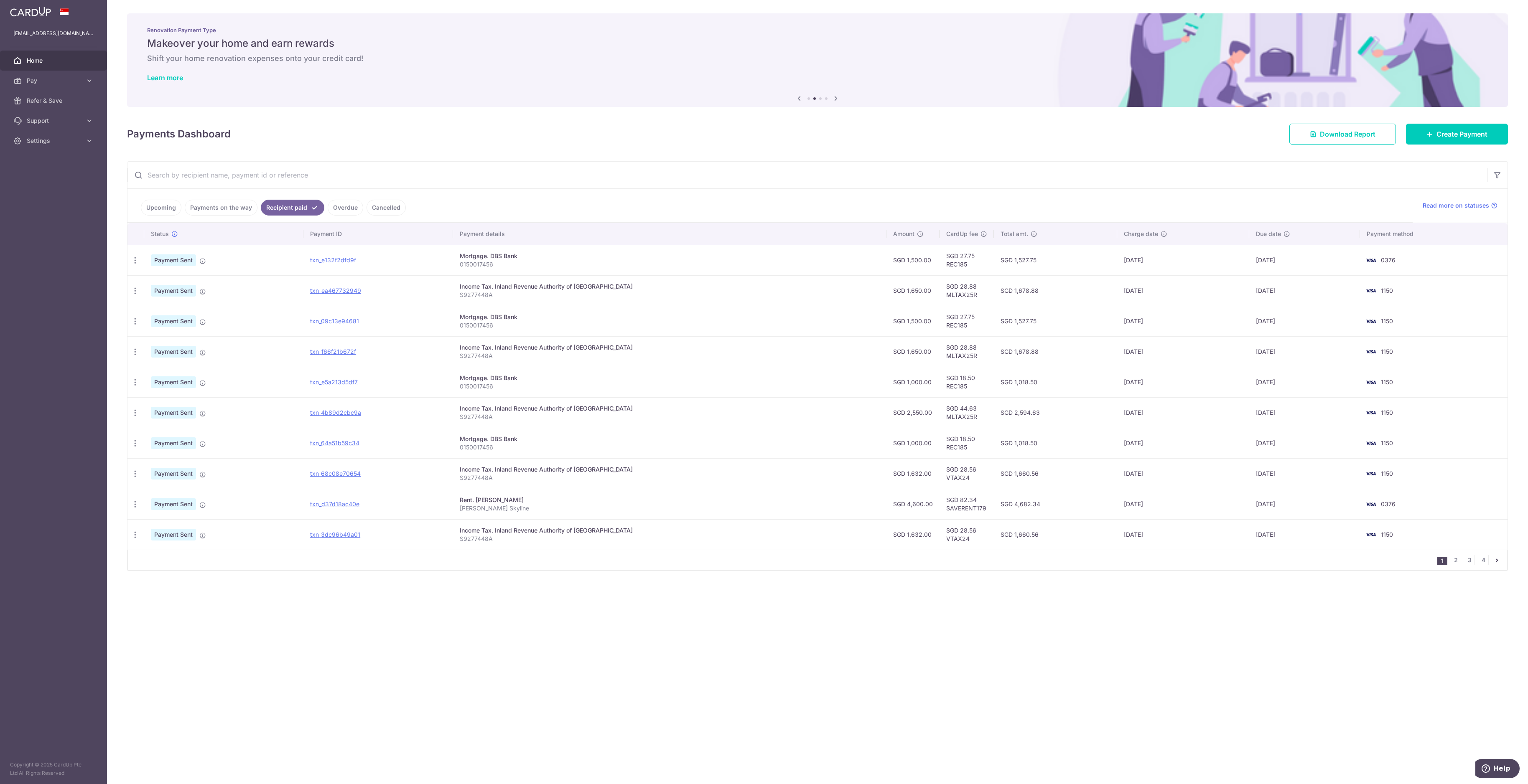
click at [683, 98] on icon at bounding box center [836, 98] width 10 height 10
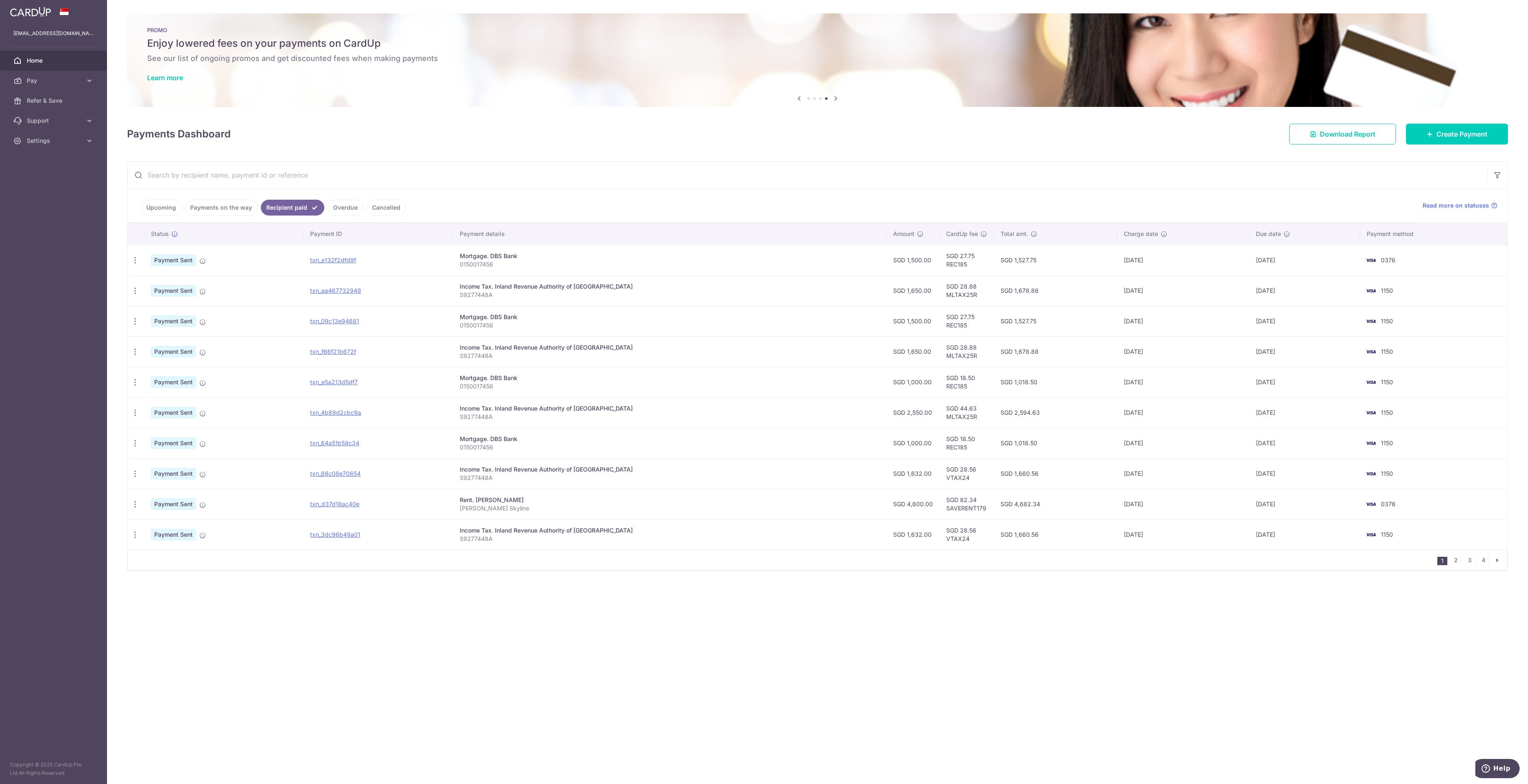
click at [153, 210] on link "Upcoming" at bounding box center [161, 207] width 41 height 16
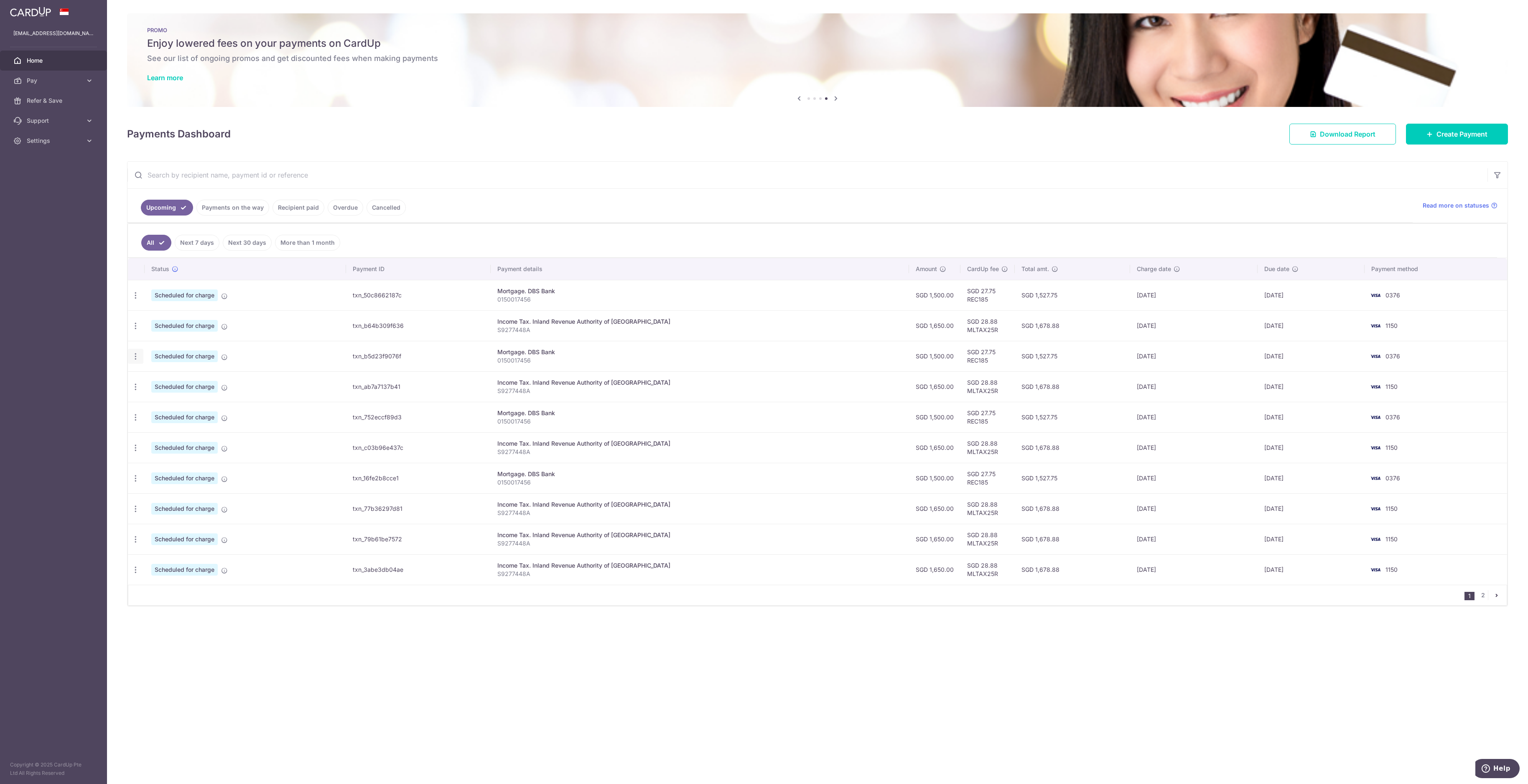
click at [131, 300] on icon "button" at bounding box center [135, 295] width 9 height 9
click at [162, 379] on span "Update payment" at bounding box center [180, 379] width 57 height 10
radio input "true"
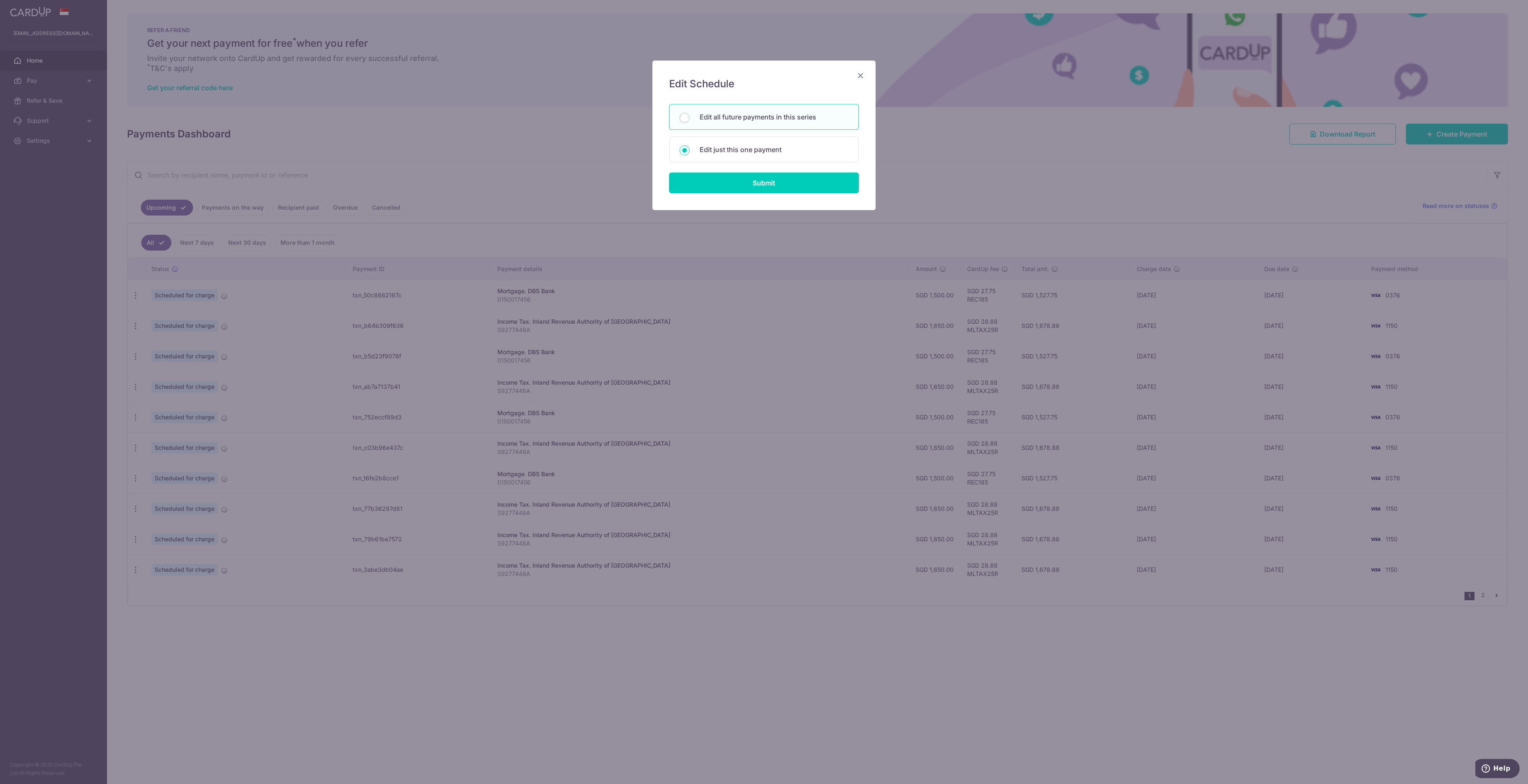
click at [683, 122] on div "Edit all future payments in this series" at bounding box center [764, 117] width 190 height 26
radio input "true"
click at [683, 186] on input "Submit" at bounding box center [764, 183] width 190 height 21
type input "1,500.00"
radio input "true"
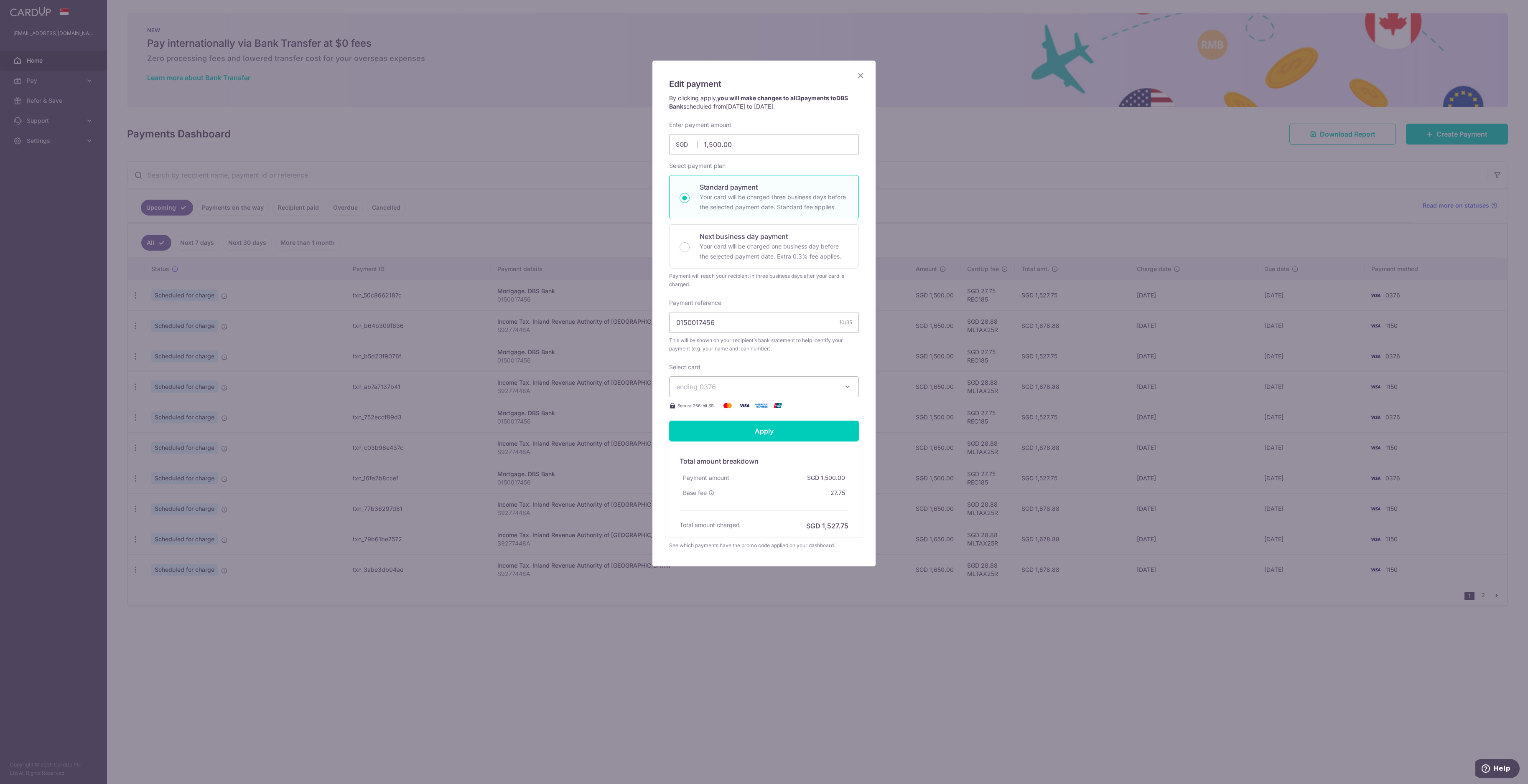
click at [683, 79] on icon "Close" at bounding box center [861, 75] width 10 height 10
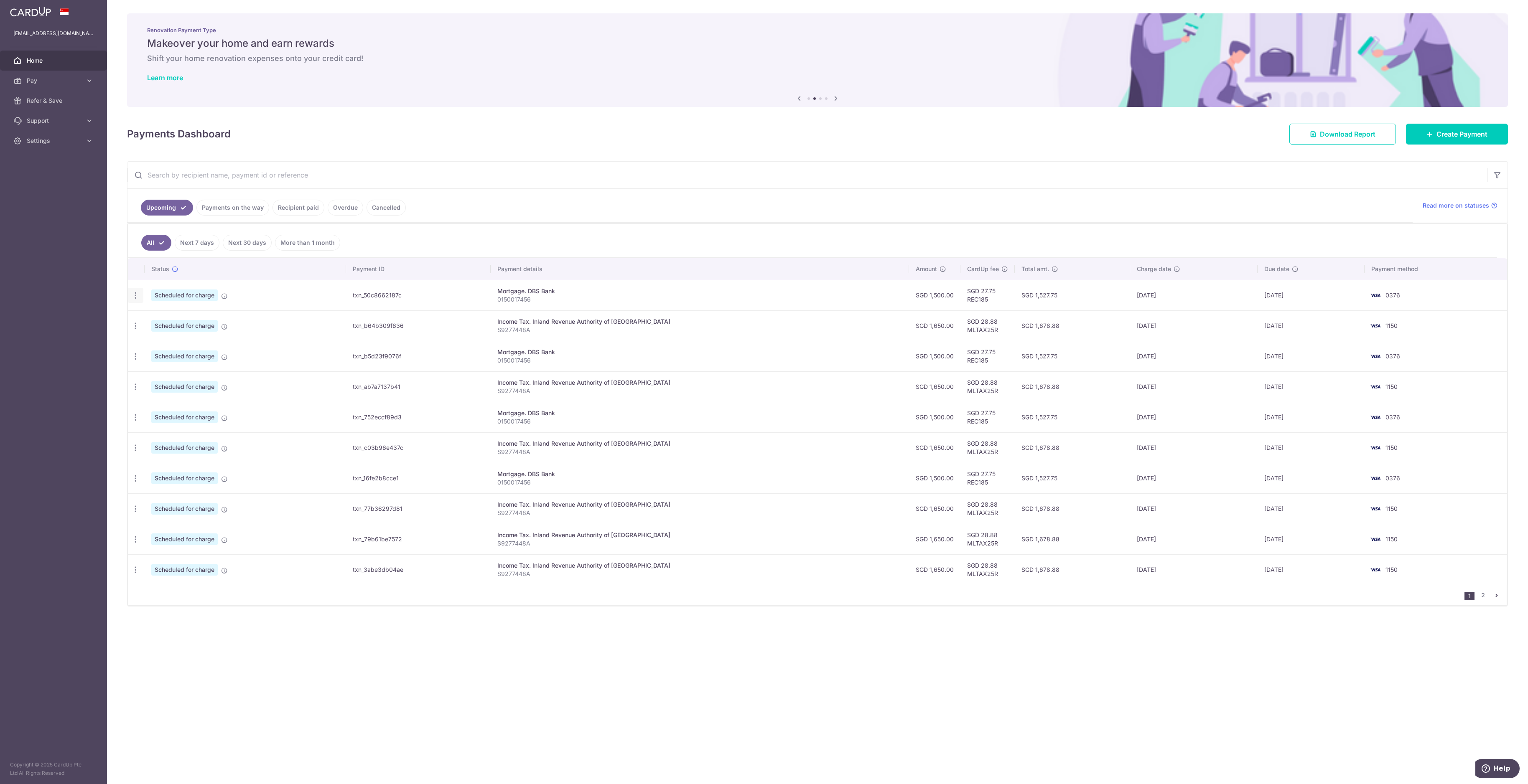
click at [137, 297] on icon "button" at bounding box center [135, 295] width 9 height 9
click at [163, 316] on span "Update payment" at bounding box center [180, 318] width 57 height 10
radio input "true"
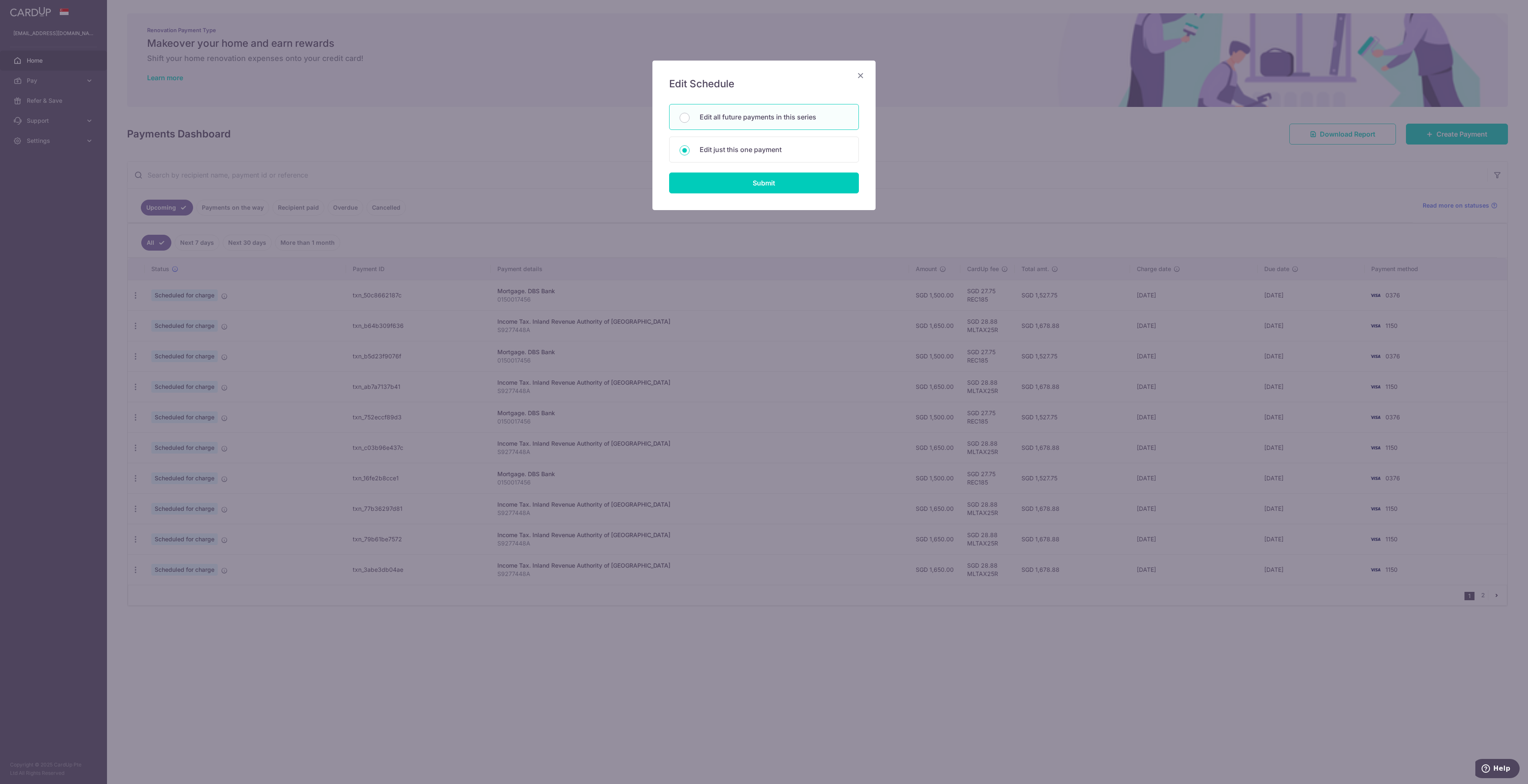
click at [683, 124] on div "Edit all future payments in this series" at bounding box center [764, 117] width 190 height 26
radio input "true"
click at [683, 178] on input "Submit" at bounding box center [764, 183] width 190 height 21
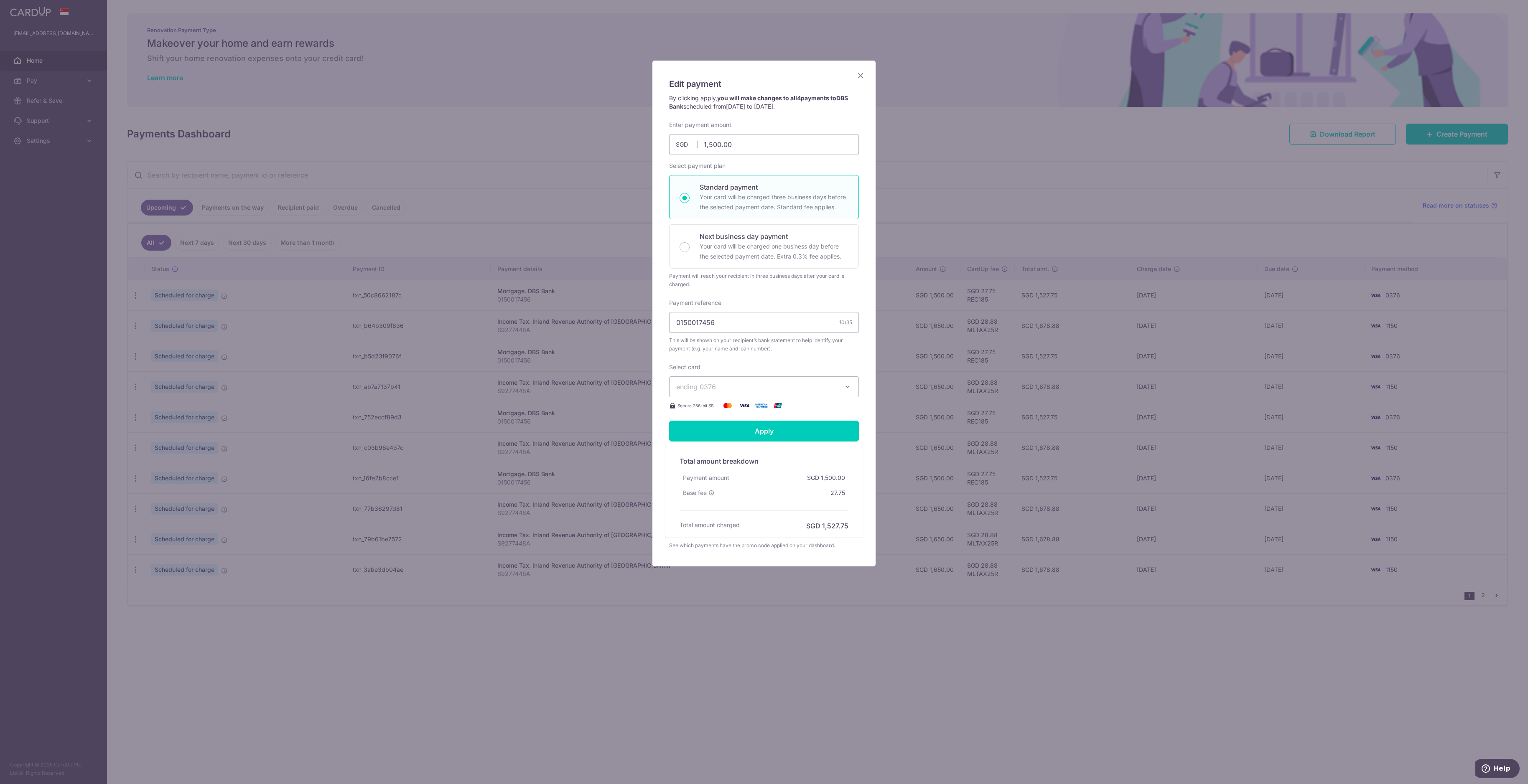
click at [683, 73] on icon "Close" at bounding box center [861, 75] width 10 height 10
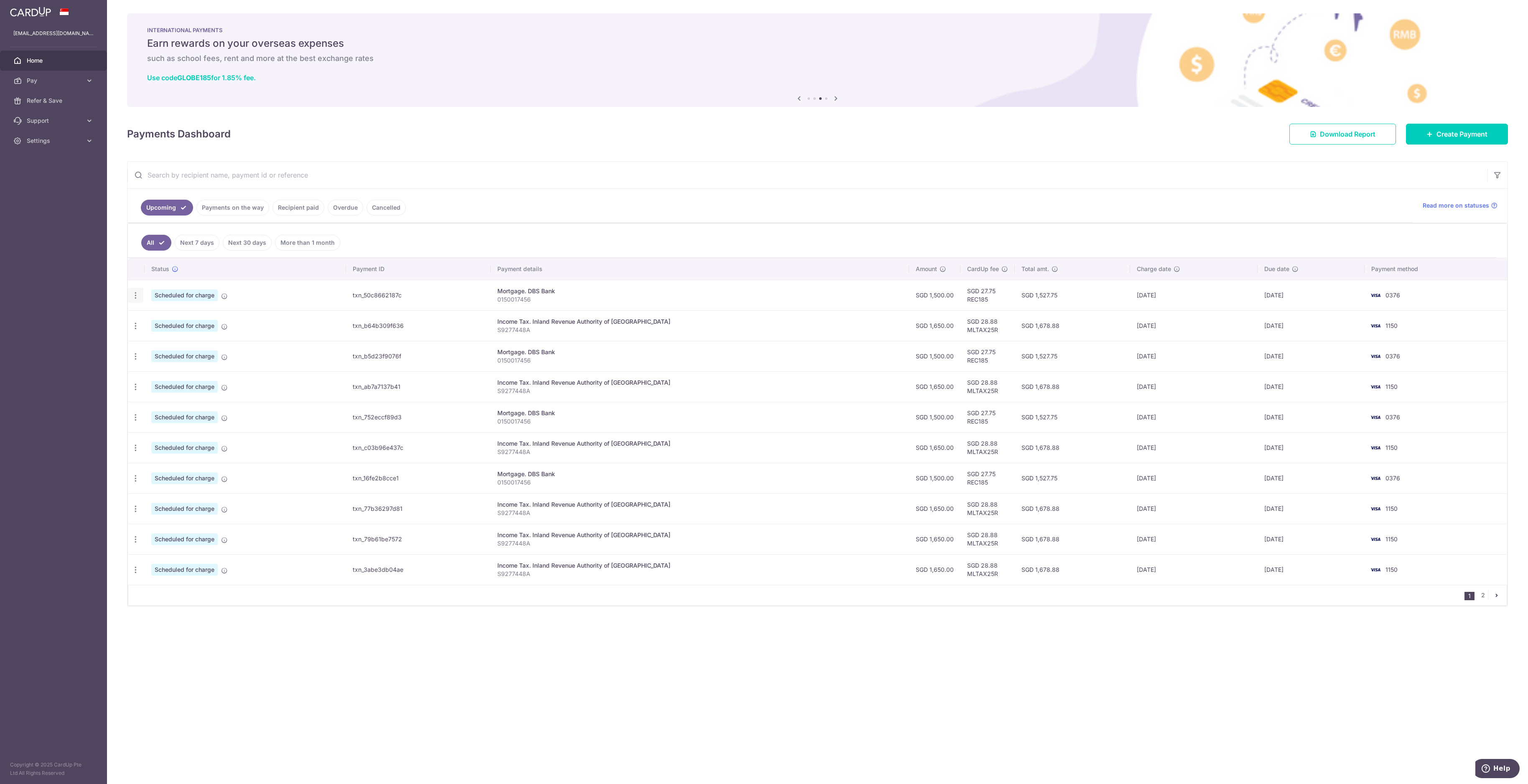
click at [133, 290] on div "Update payment Cancel payment" at bounding box center [136, 295] width 15 height 15
click at [133, 296] on icon "button" at bounding box center [135, 295] width 9 height 9
click at [182, 319] on span "Update payment" at bounding box center [180, 318] width 57 height 10
radio input "true"
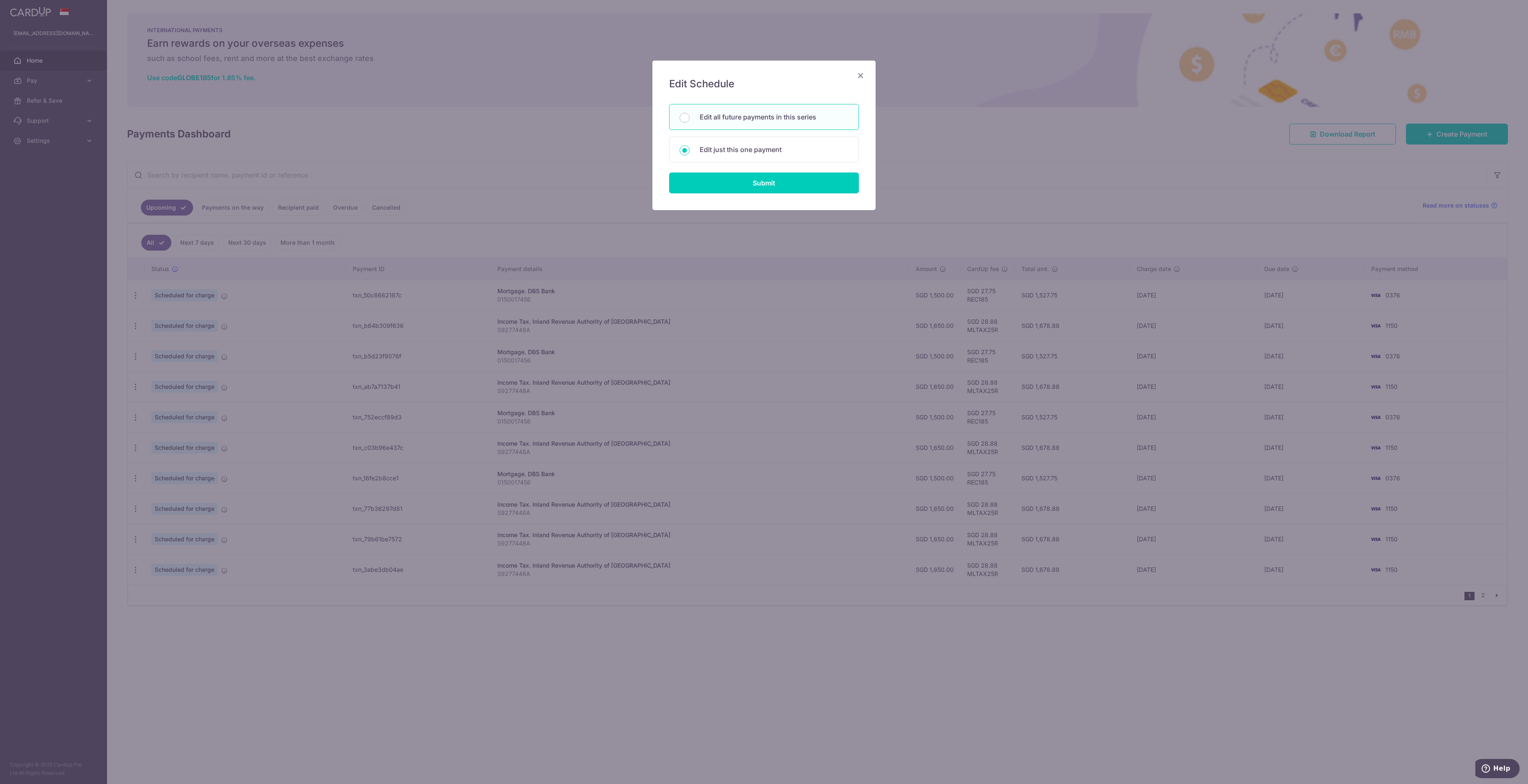
click at [683, 125] on div "Edit all future payments in this series" at bounding box center [764, 117] width 190 height 26
radio input "true"
click at [683, 184] on input "Submit" at bounding box center [764, 183] width 190 height 21
radio input "true"
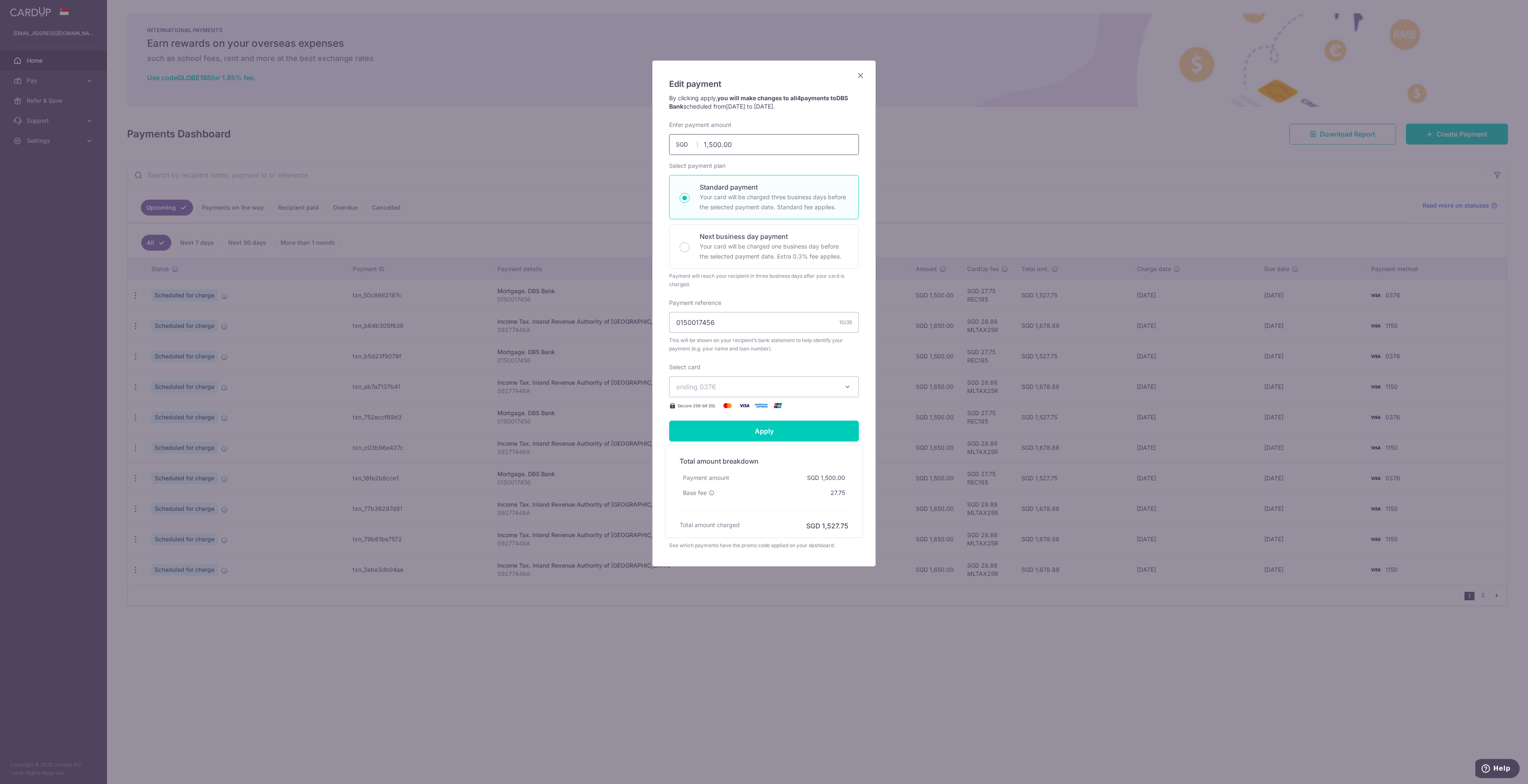
click at [683, 144] on input "1,500.00" at bounding box center [764, 145] width 190 height 21
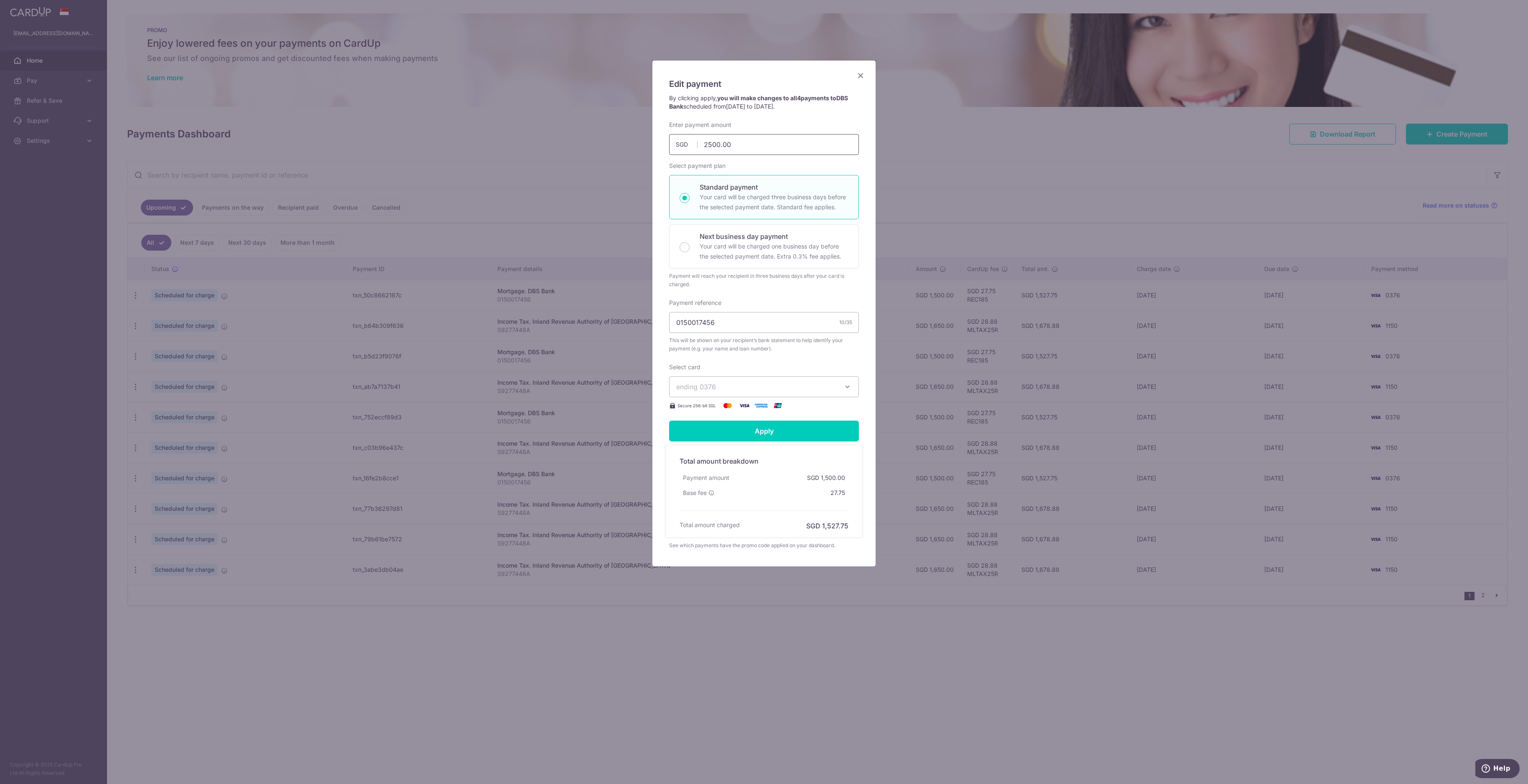
click at [683, 145] on input "2500.00" at bounding box center [764, 145] width 190 height 21
type input "2,900.00"
click at [683, 346] on span "This will be shown on your recipient’s bank statement to help identify your pay…" at bounding box center [764, 345] width 190 height 17
click at [683, 352] on span "This will be shown on your recipient’s bank statement to help identify your pay…" at bounding box center [764, 345] width 190 height 17
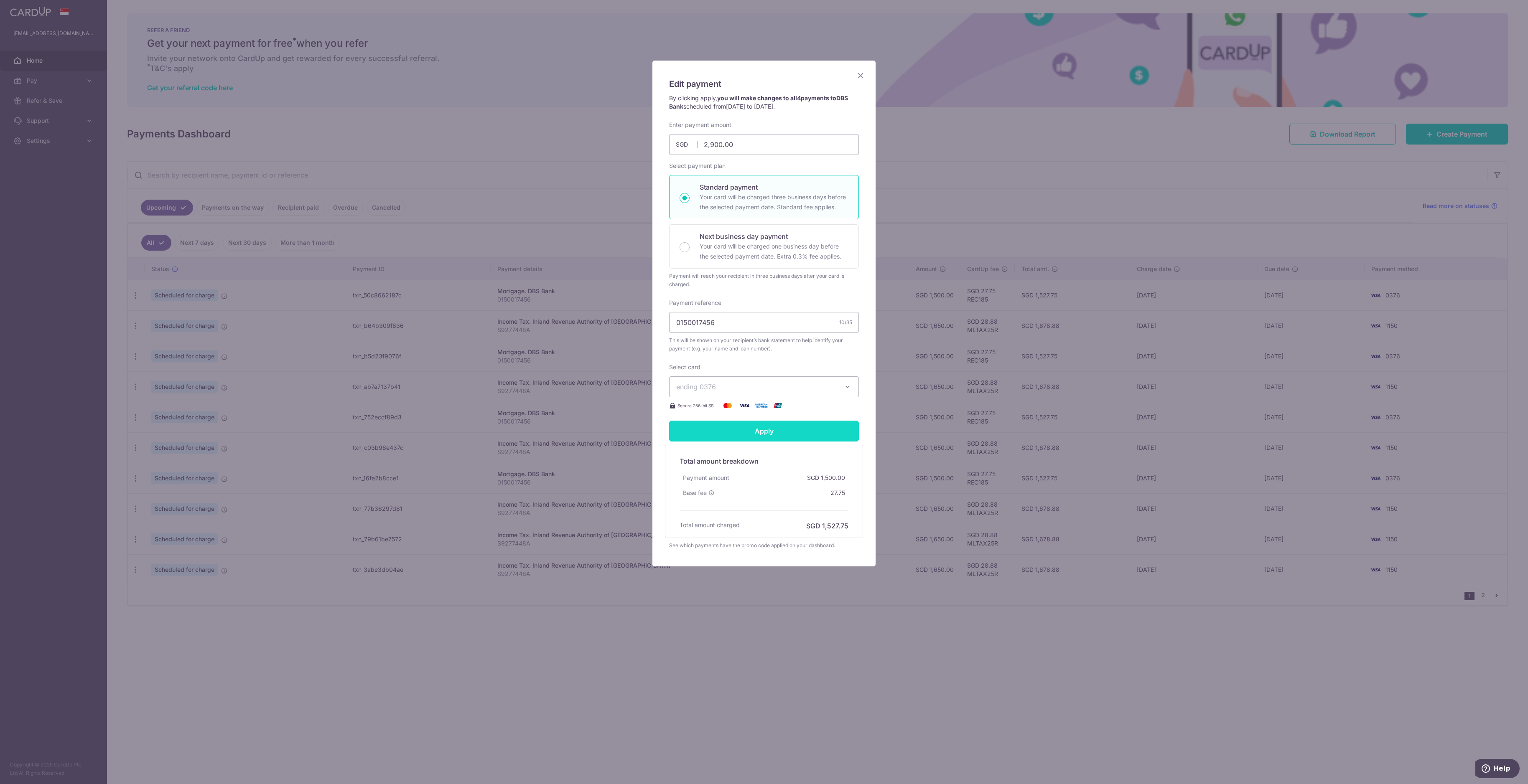
click at [683, 379] on input "Apply" at bounding box center [764, 431] width 190 height 21
type input "Successfully Applied"
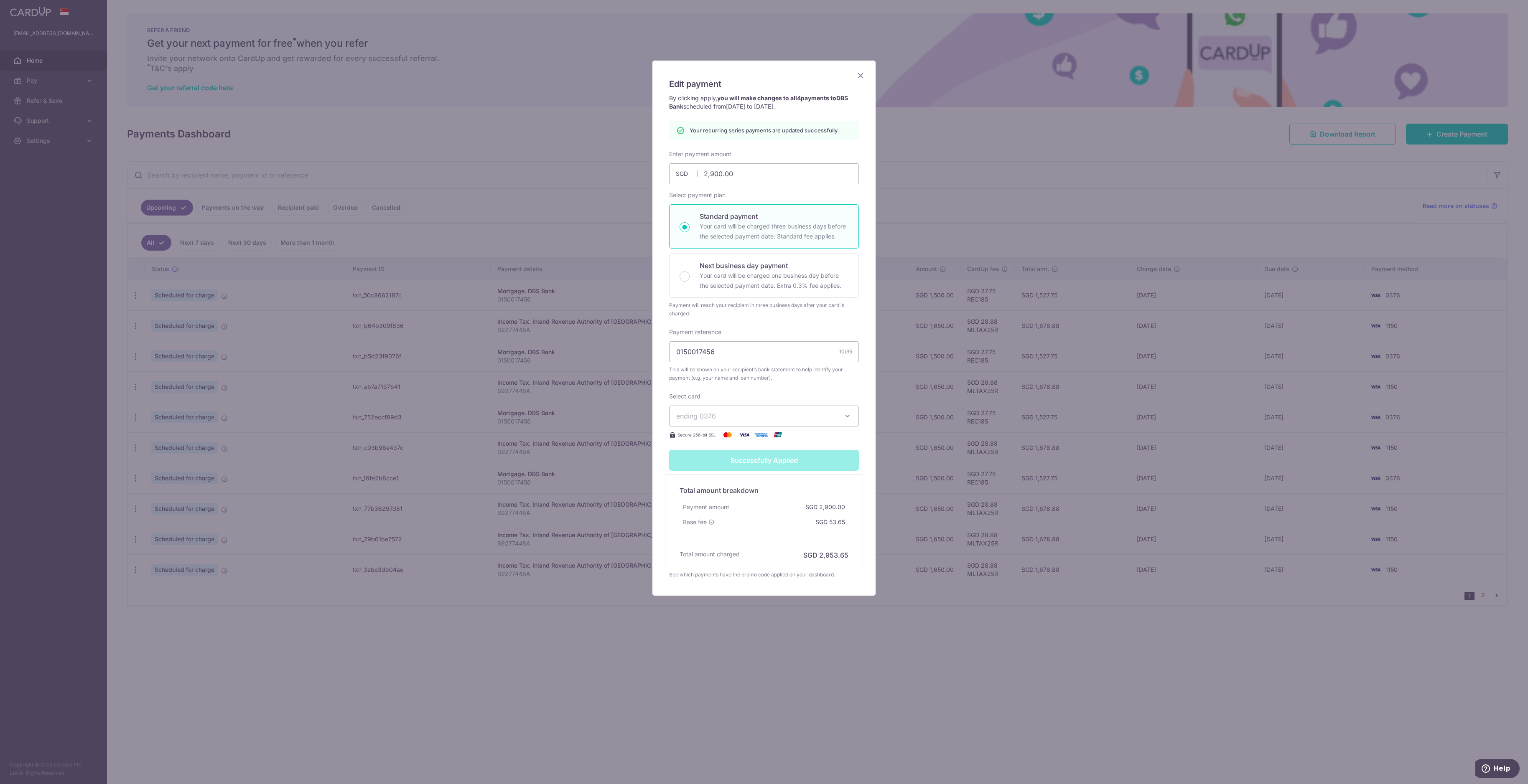
click at [683, 77] on icon "Close" at bounding box center [861, 75] width 10 height 10
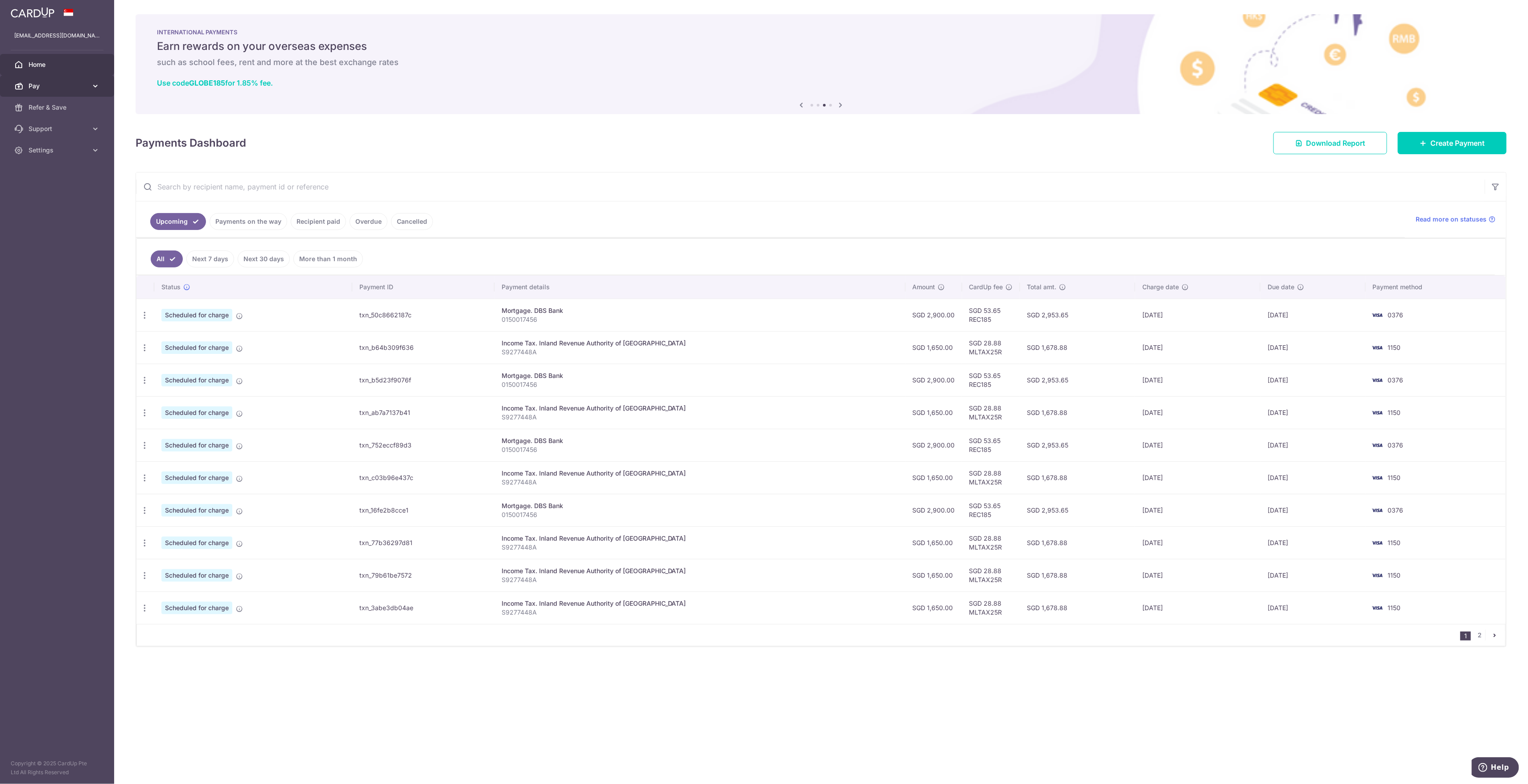
click at [82, 84] on span "Pay" at bounding box center [58, 86] width 59 height 9
click at [70, 114] on link "Payments" at bounding box center [57, 108] width 114 height 22
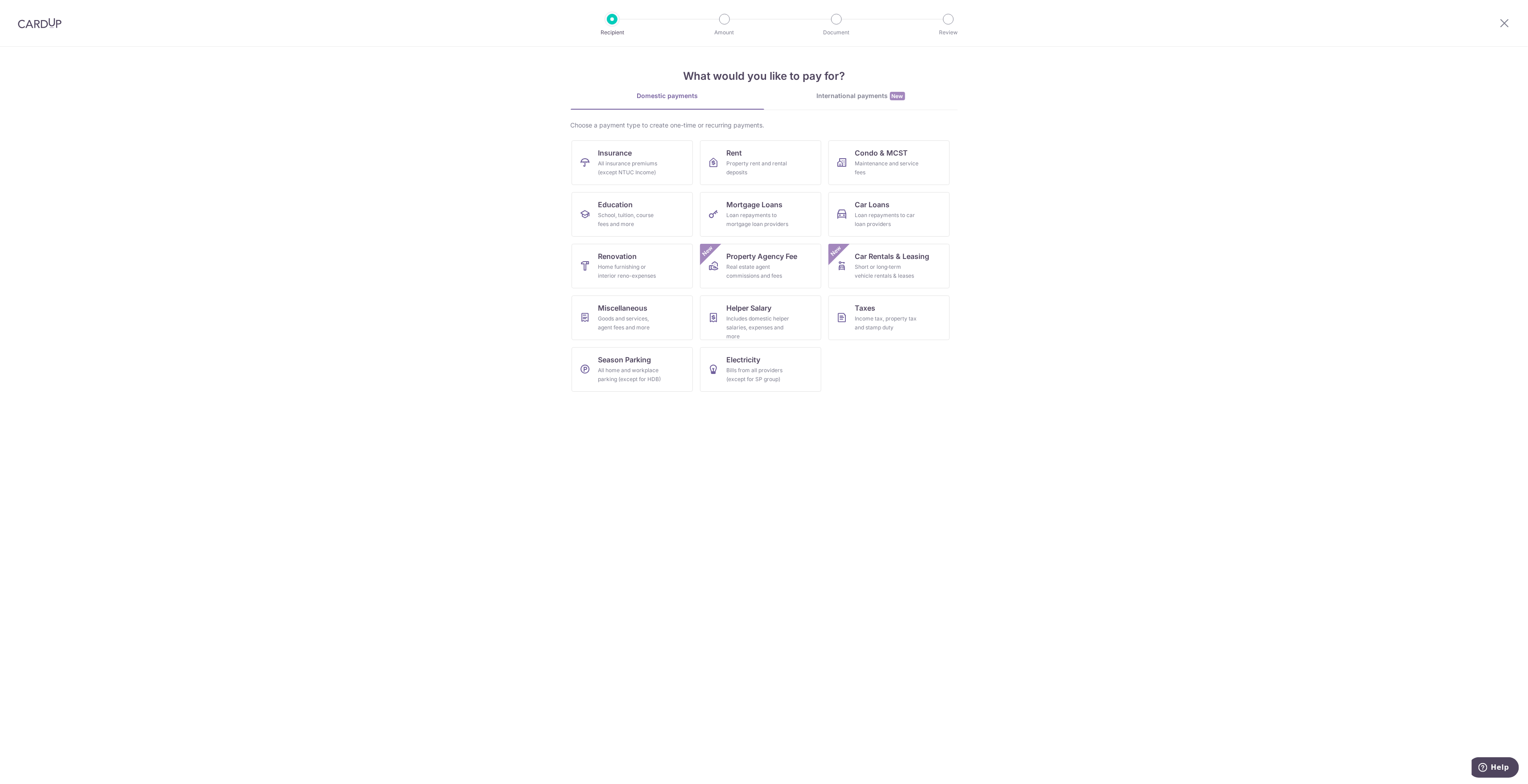
click at [641, 495] on section "What would you like to pay for? Domestic payments International payments New Ch…" at bounding box center [764, 415] width 1528 height 737
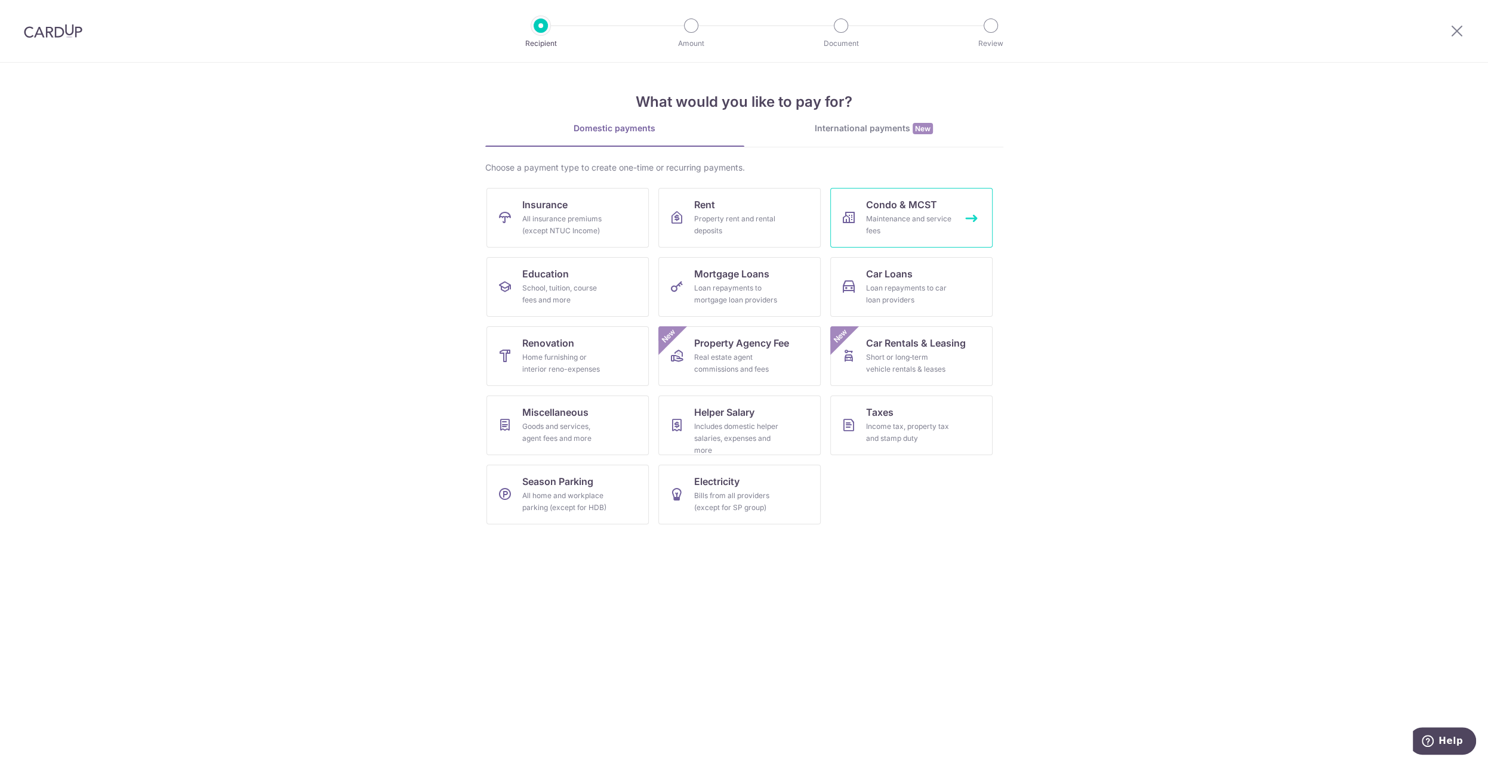
click at [905, 233] on div "Maintenance and service fees" at bounding box center [909, 225] width 86 height 24
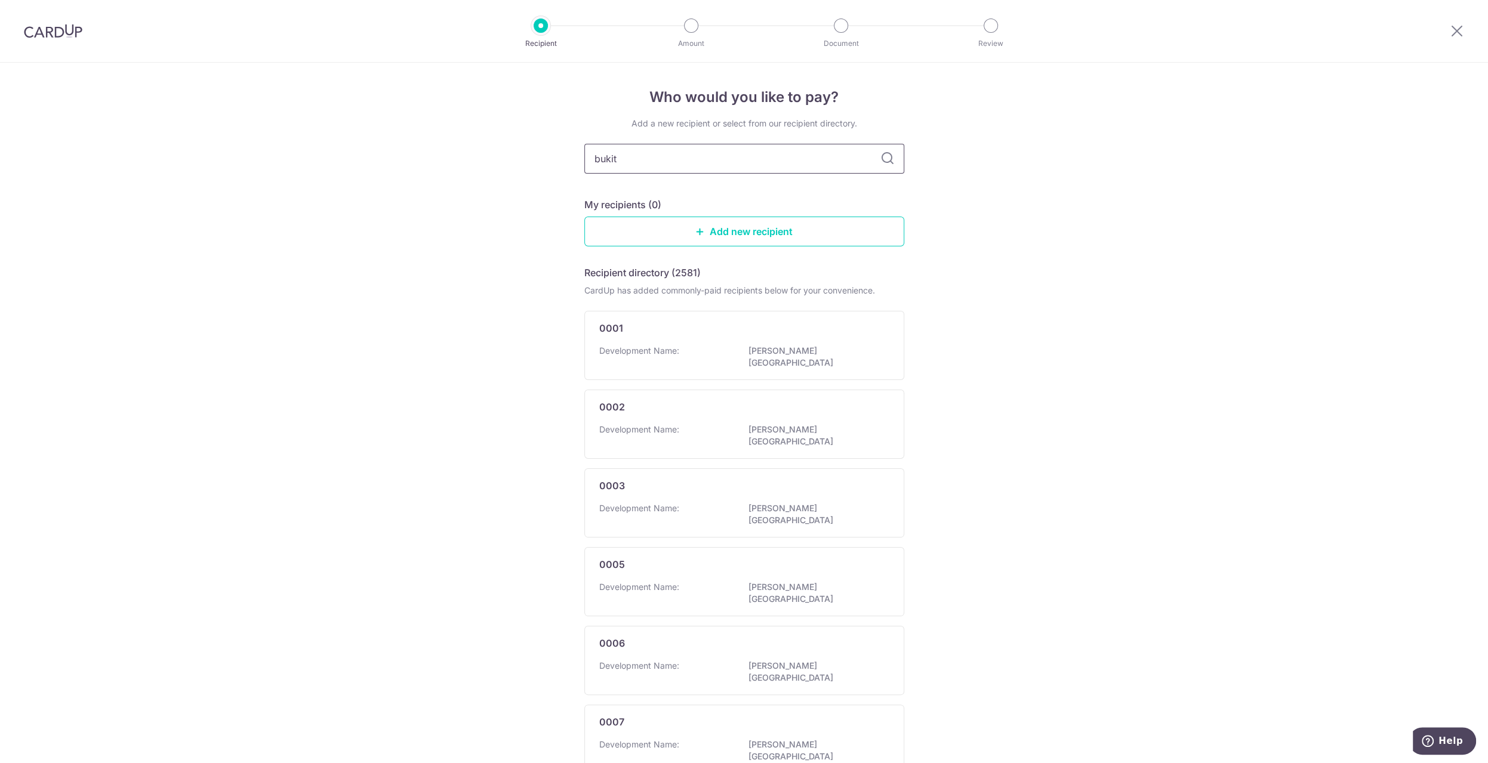
type input "bukit"
